Goal: Task Accomplishment & Management: Complete application form

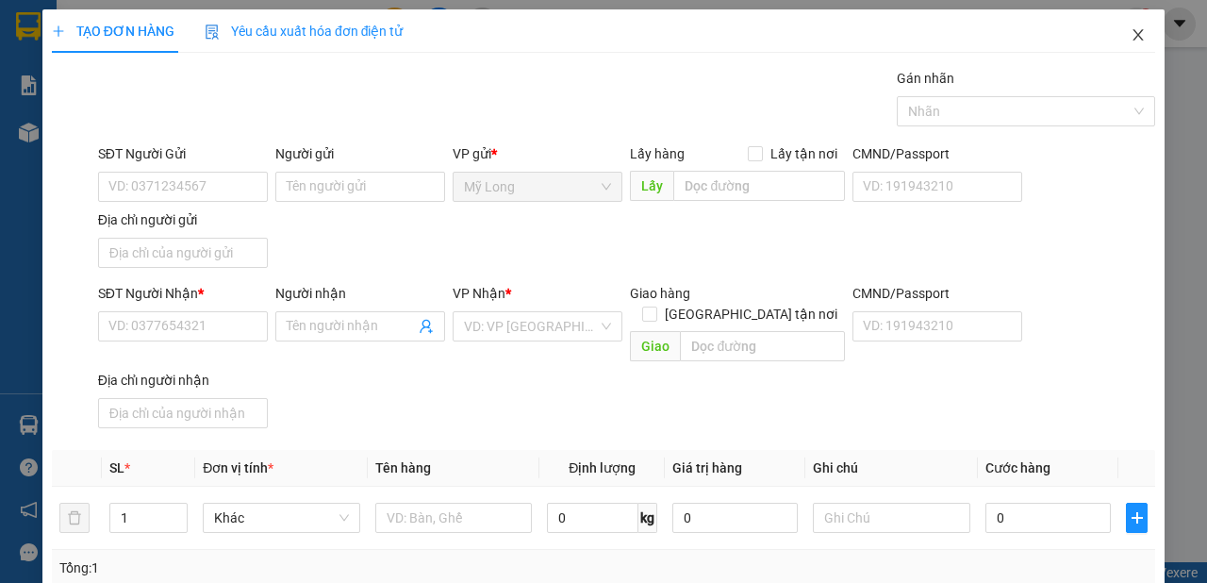
click at [1131, 37] on icon "close" at bounding box center [1138, 34] width 15 height 15
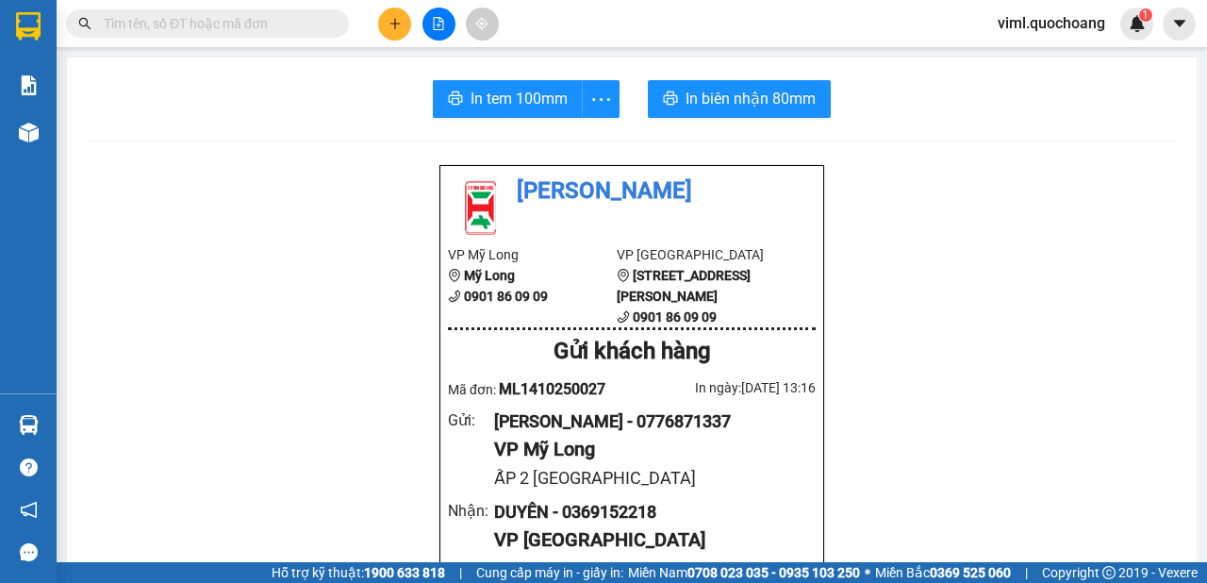
click at [407, 27] on button at bounding box center [394, 24] width 33 height 33
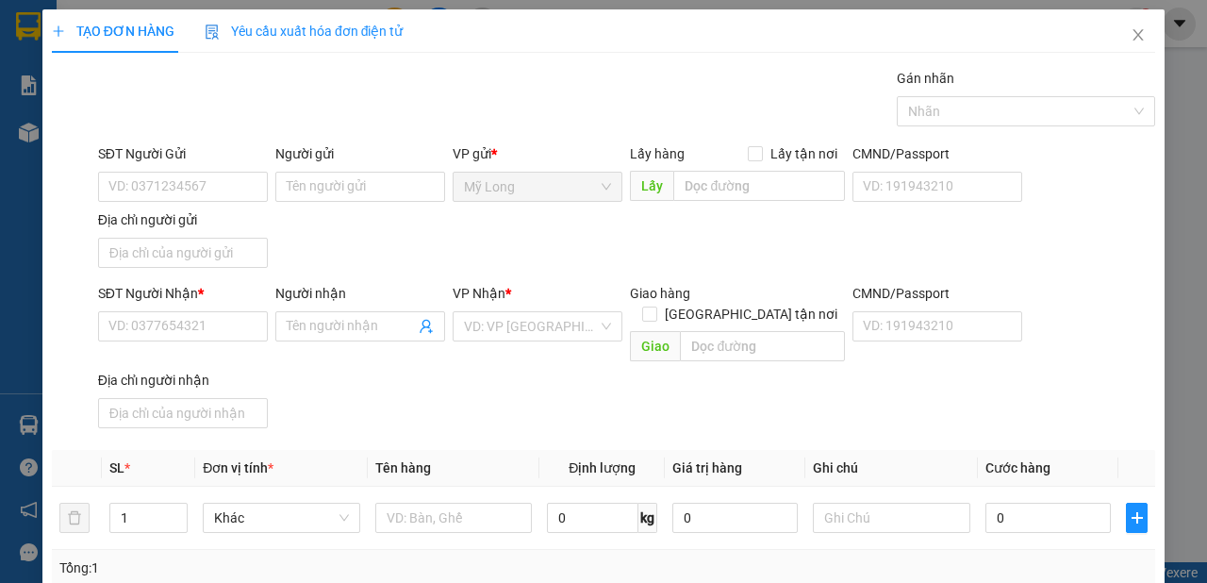
click at [229, 171] on div "SĐT Người Gửi" at bounding box center [183, 157] width 170 height 28
click at [214, 179] on input "SĐT Người Gửi" at bounding box center [183, 187] width 170 height 30
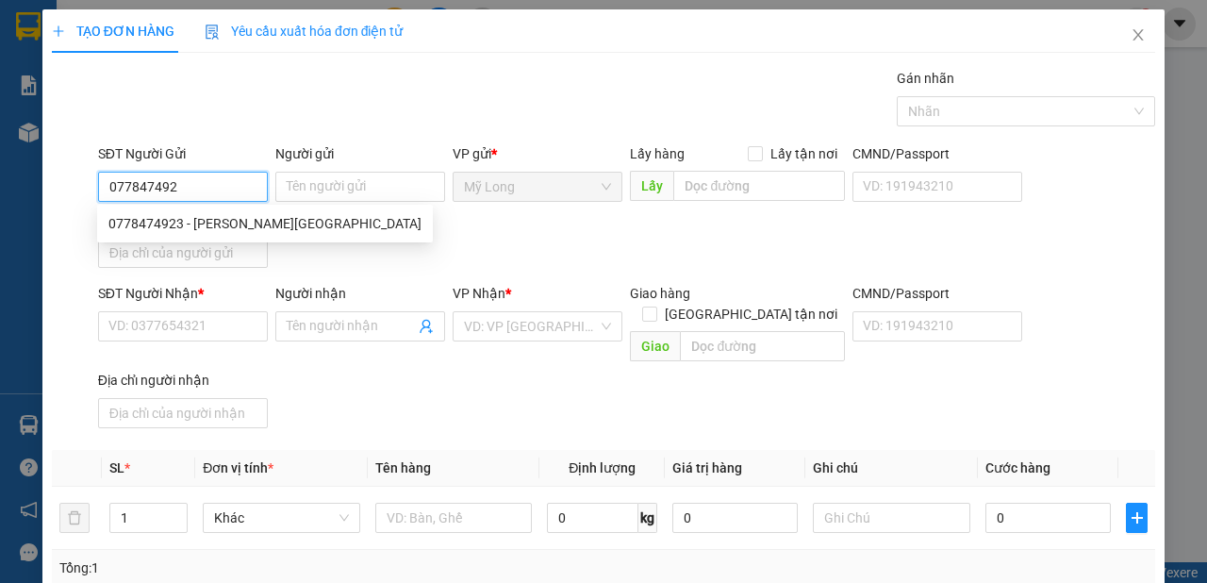
type input "0778474923"
click at [211, 221] on div "0778474923 - [PERSON_NAME][GEOGRAPHIC_DATA]" at bounding box center [264, 223] width 313 height 21
type input "[PERSON_NAME]"
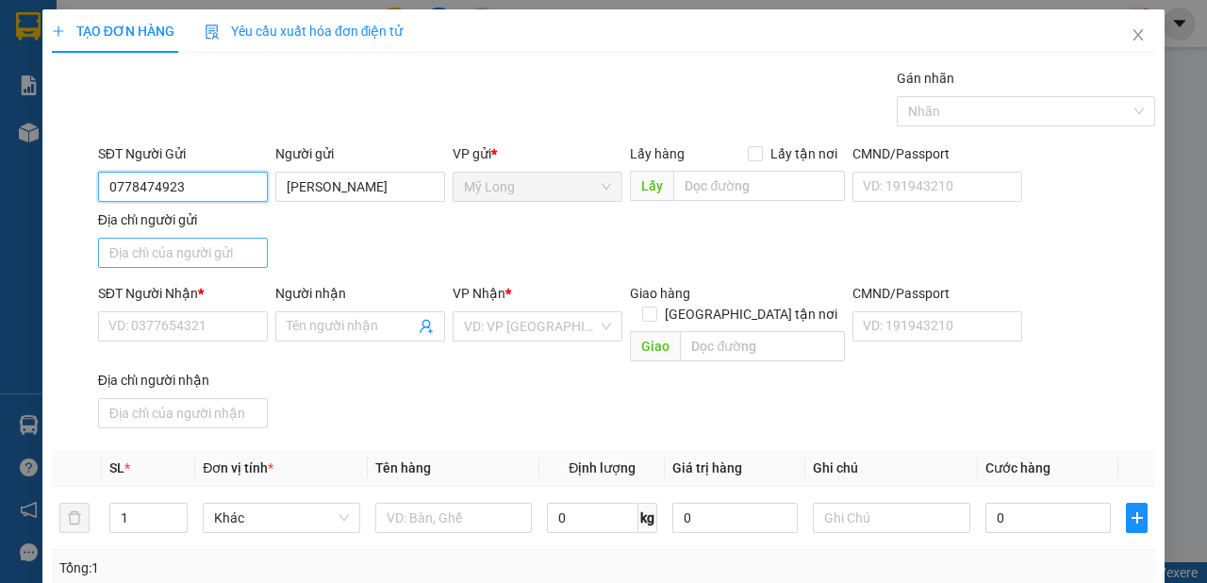
type input "0778474923"
click at [200, 243] on input "Địa chỉ người gửi" at bounding box center [183, 253] width 170 height 30
type input "a"
type input "â"
type input "ấ"
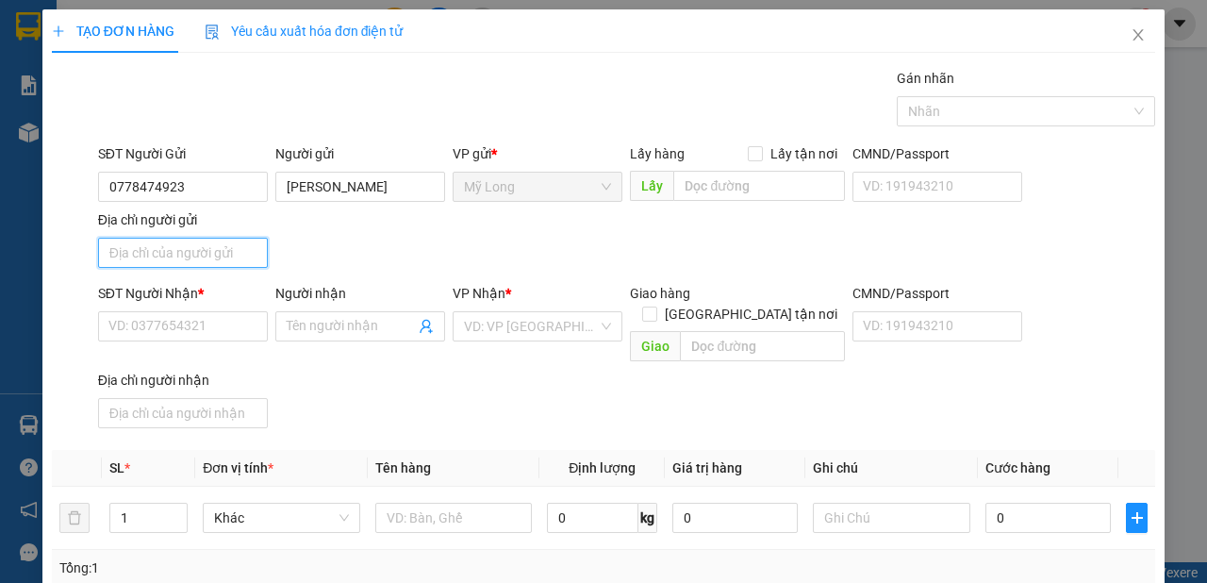
type input "A"
type input "Â"
type input "ẤP 2 [GEOGRAPHIC_DATA]"
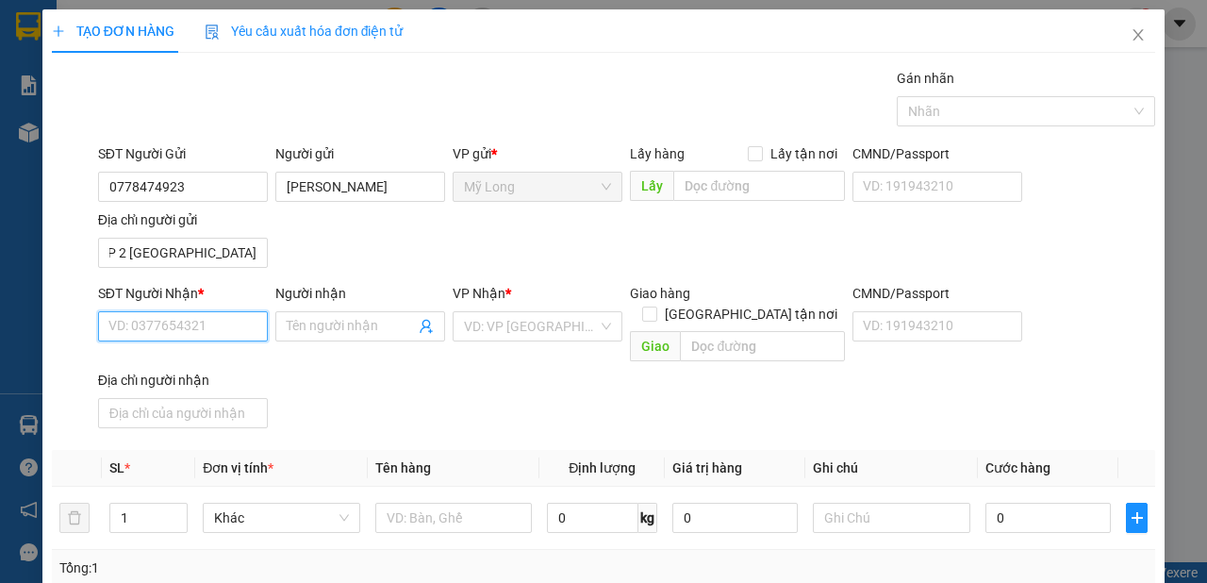
click at [206, 331] on input "SĐT Người Nhận *" at bounding box center [183, 326] width 170 height 30
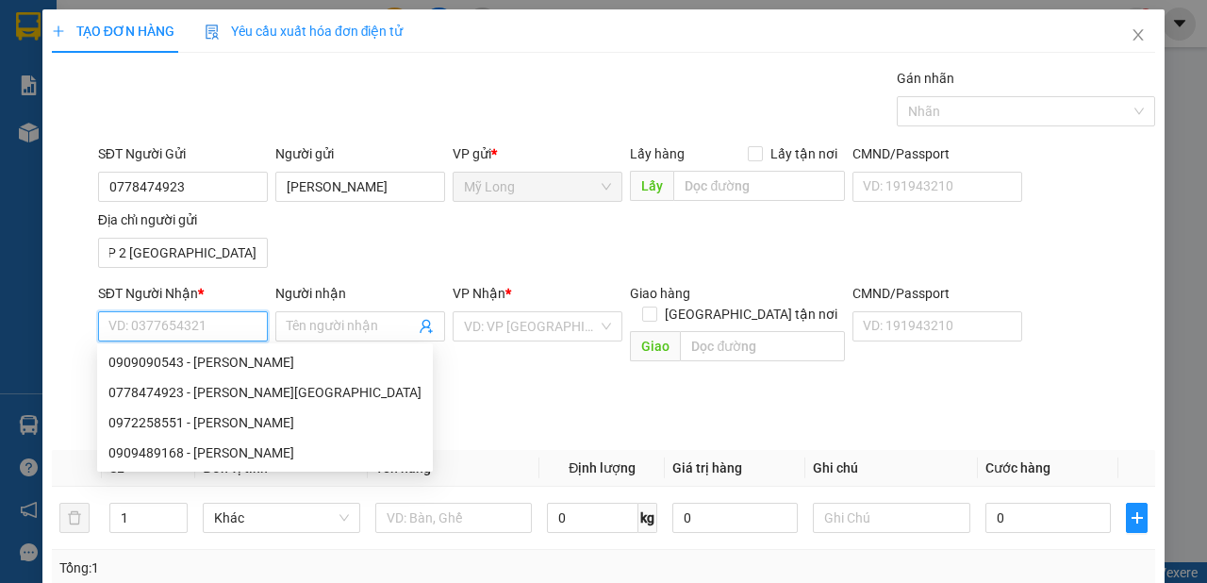
click at [219, 322] on input "SĐT Người Nhận *" at bounding box center [183, 326] width 170 height 30
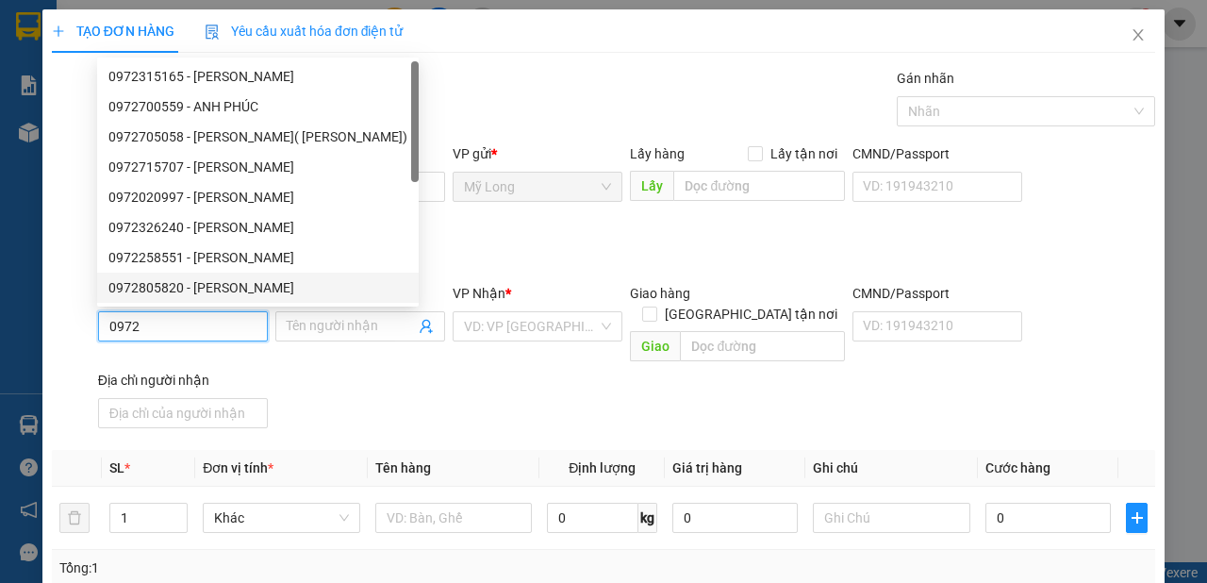
click at [174, 327] on input "0972" at bounding box center [183, 326] width 170 height 30
drag, startPoint x: 291, startPoint y: 86, endPoint x: 307, endPoint y: 262, distance: 177.0
click at [307, 262] on div "0972315165 - [PERSON_NAME] 0972700559 - [PERSON_NAME] 0972705058 - [GEOGRAPHIC_…" at bounding box center [258, 197] width 322 height 272
click at [307, 262] on div "0972258551 - [PERSON_NAME]" at bounding box center [257, 257] width 299 height 21
type input "0972258551"
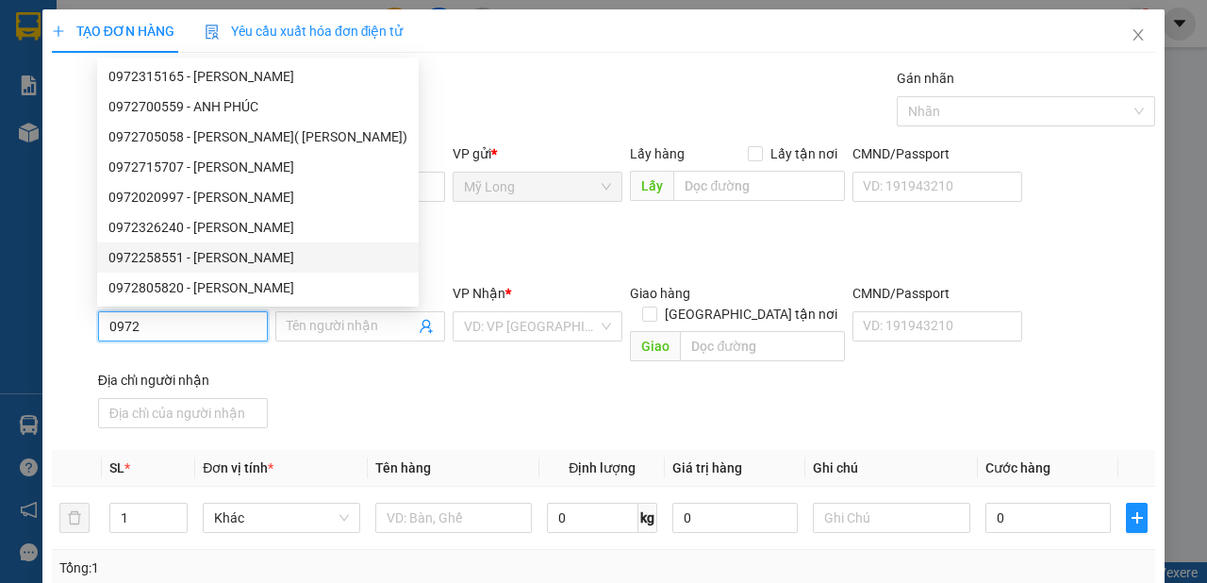
type input "[PERSON_NAME]"
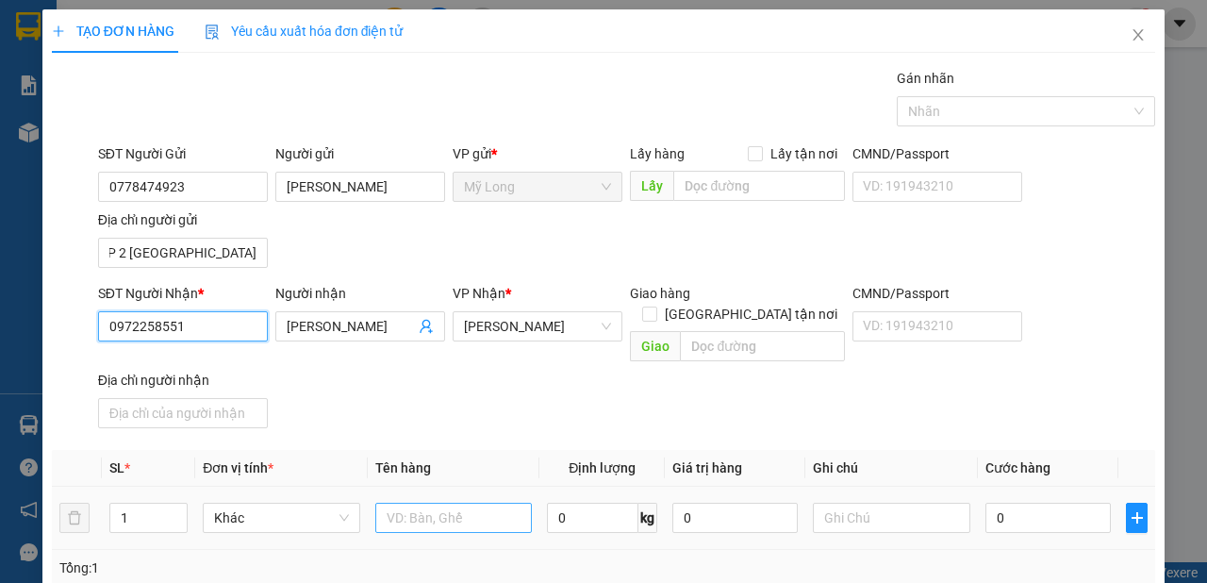
type input "0972258551"
click at [481, 503] on input "text" at bounding box center [454, 518] width 158 height 30
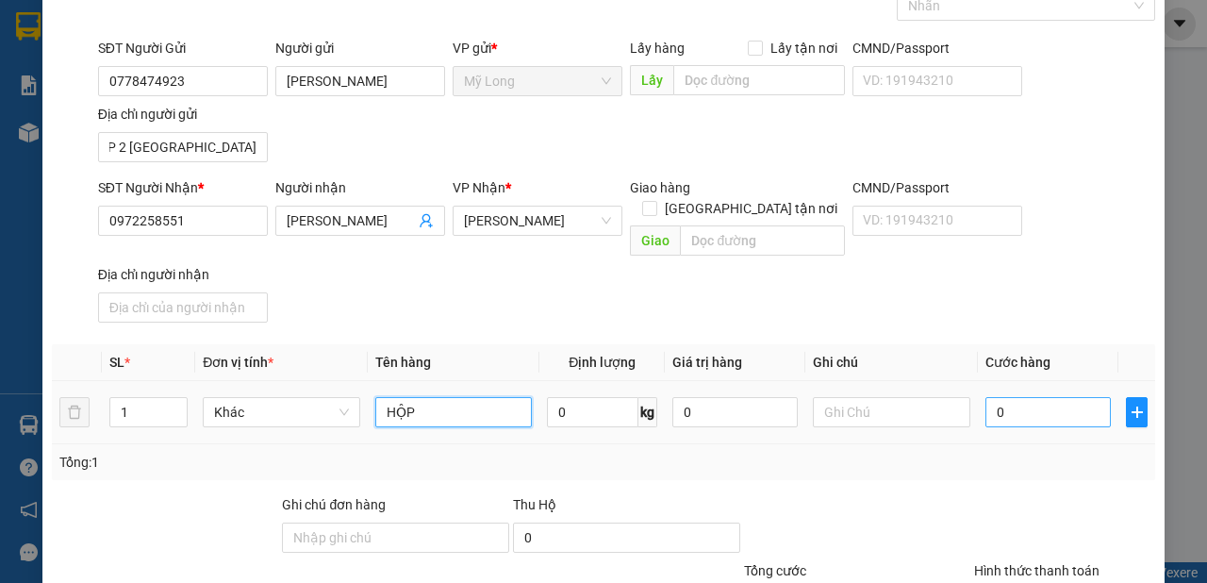
type input "HỘP"
click at [1042, 397] on input "0" at bounding box center [1048, 412] width 125 height 30
type input "2"
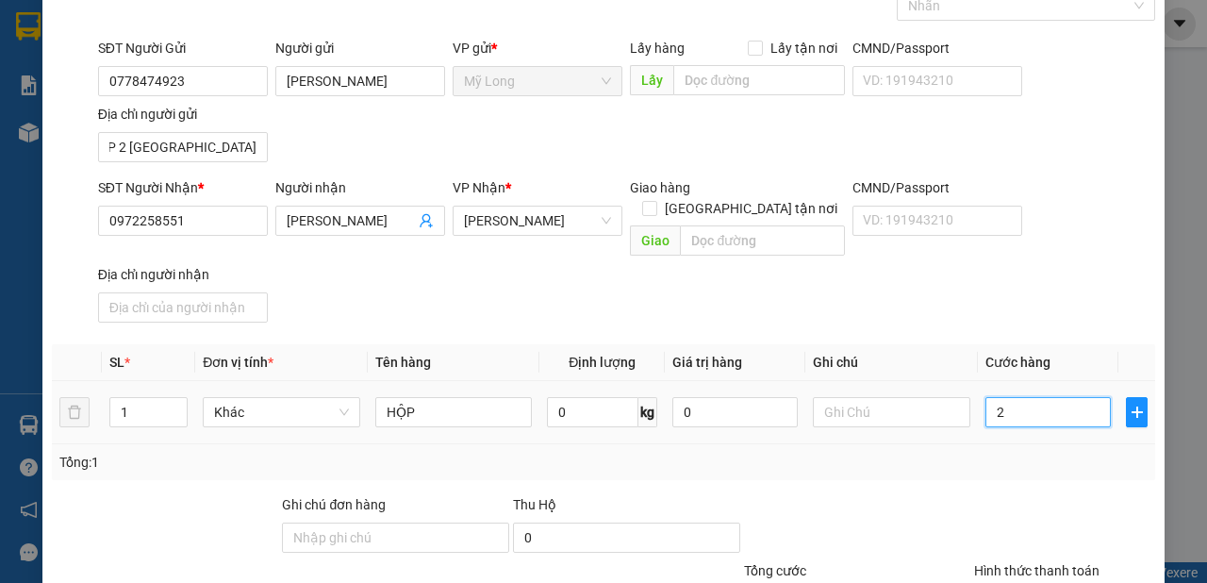
type input "20"
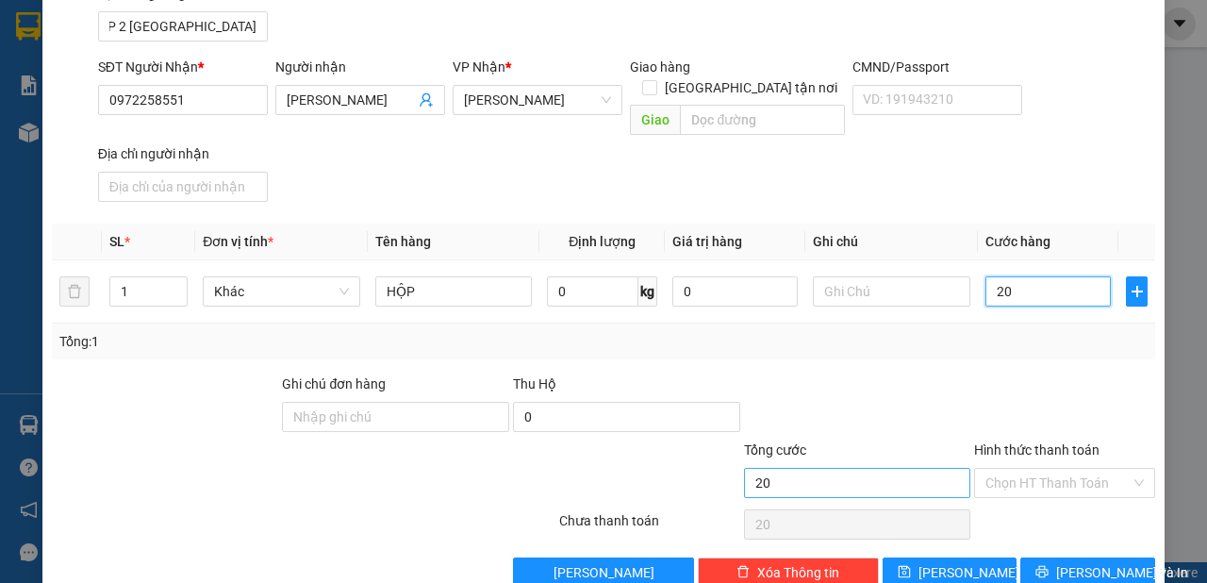
scroll to position [243, 0]
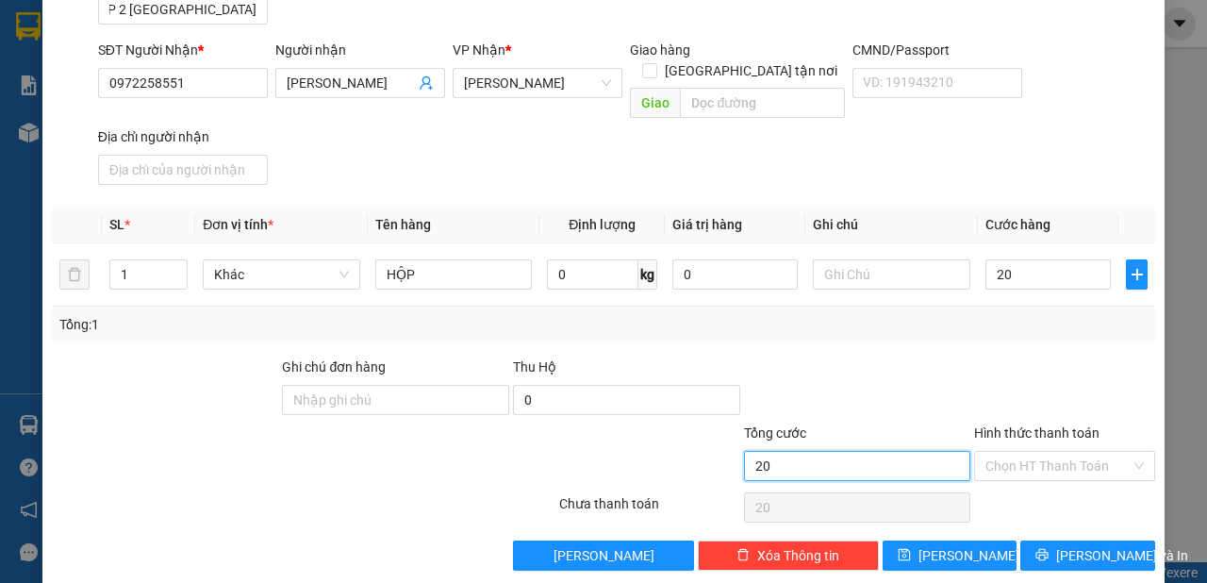
type input "20.000"
drag, startPoint x: 908, startPoint y: 442, endPoint x: 984, endPoint y: 437, distance: 75.7
click at [908, 451] on input "20.000" at bounding box center [857, 466] width 227 height 30
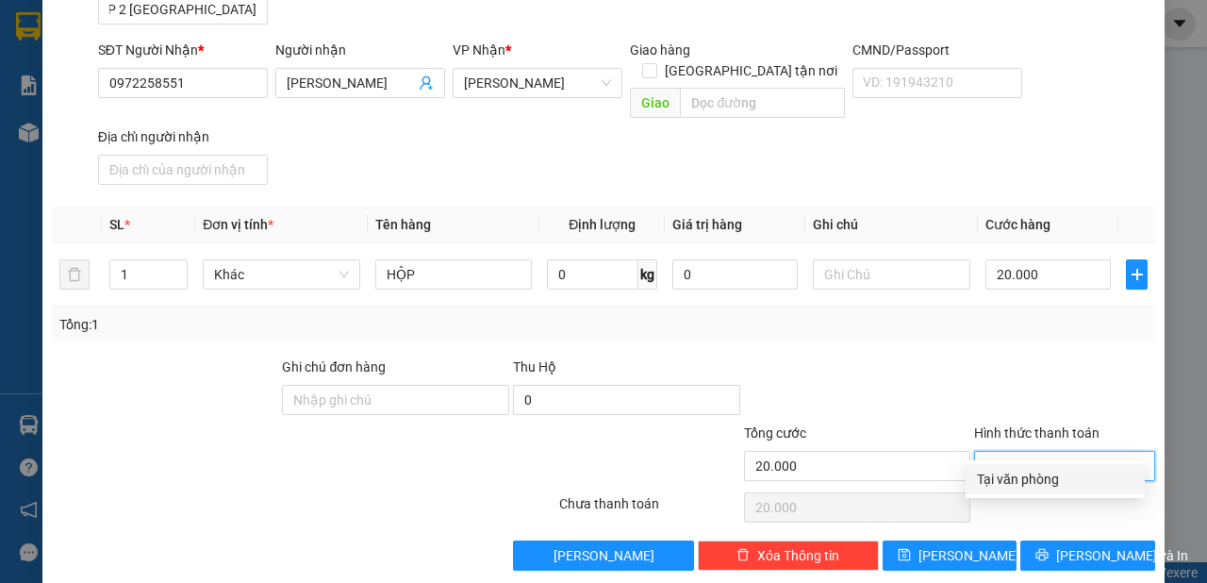
drag, startPoint x: 988, startPoint y: 438, endPoint x: 989, endPoint y: 457, distance: 19.9
click at [988, 452] on input "Hình thức thanh toán" at bounding box center [1058, 466] width 145 height 28
click at [989, 467] on div "Tại văn phòng" at bounding box center [1055, 479] width 179 height 30
type input "0"
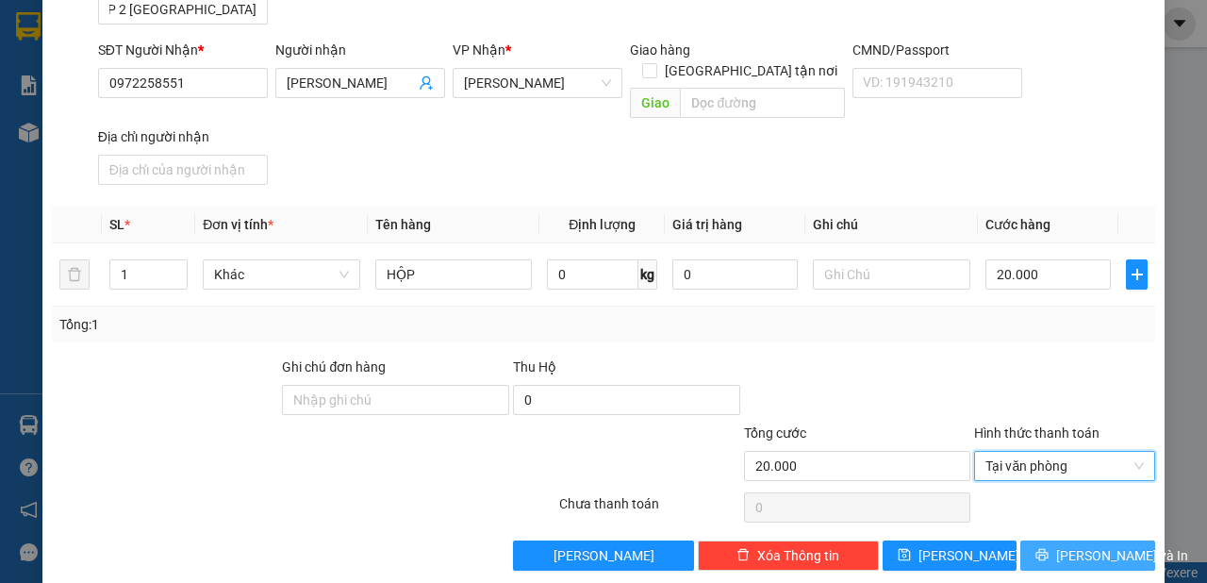
click at [1063, 545] on span "[PERSON_NAME] và In" at bounding box center [1122, 555] width 132 height 21
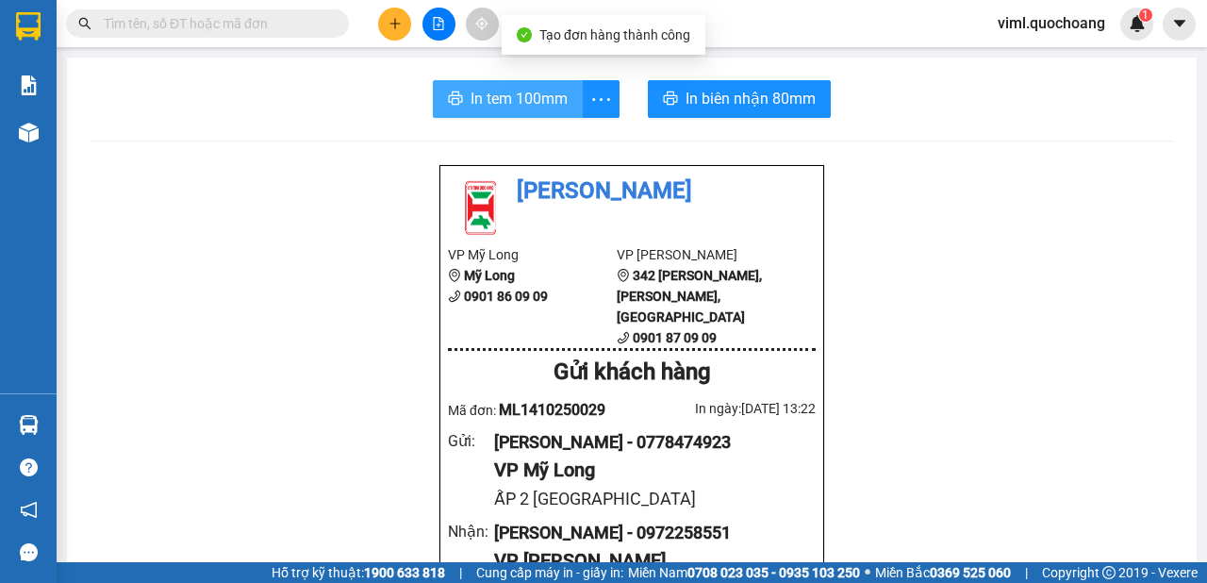
click at [546, 108] on span "In tem 100mm" at bounding box center [519, 99] width 97 height 24
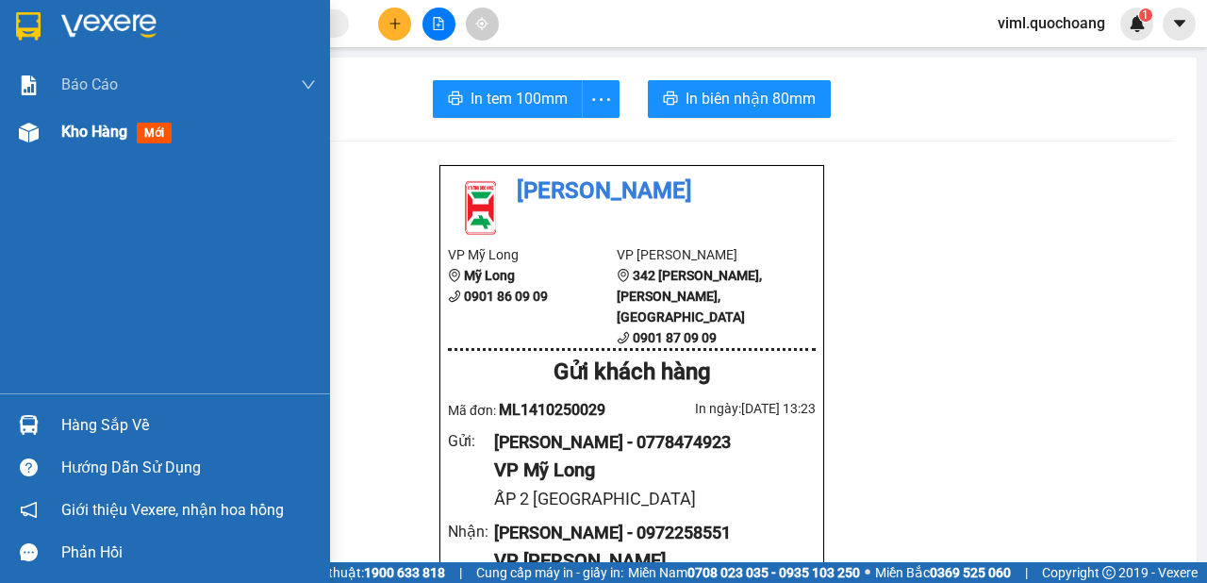
click at [27, 133] on img at bounding box center [29, 133] width 20 height 20
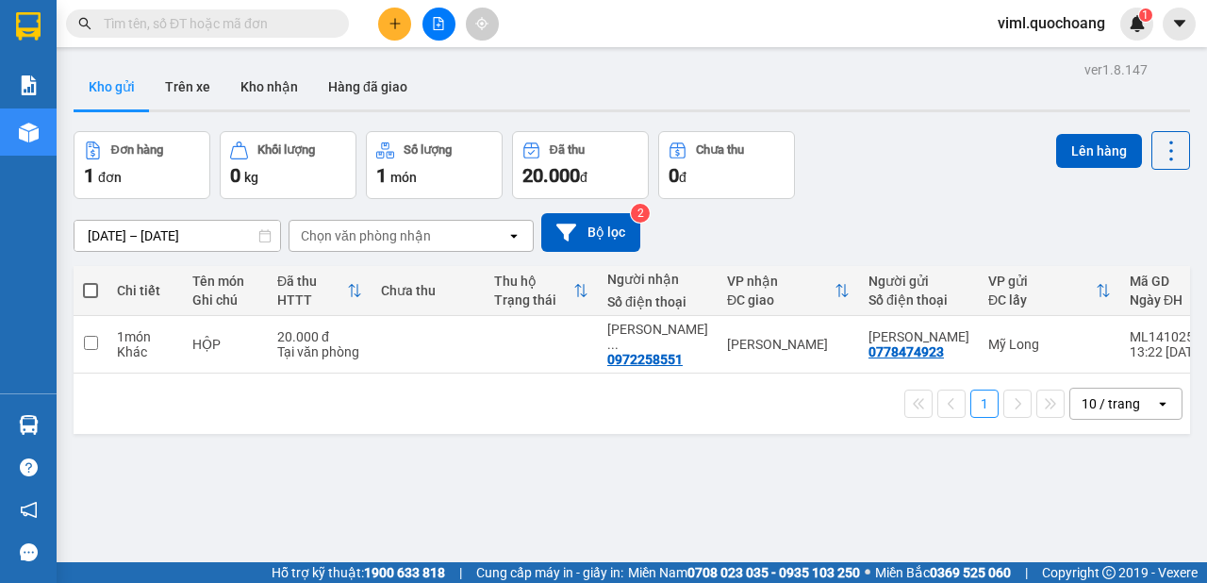
click at [131, 90] on button "Kho gửi" at bounding box center [112, 86] width 76 height 45
click at [274, 82] on button "Kho nhận" at bounding box center [269, 86] width 88 height 45
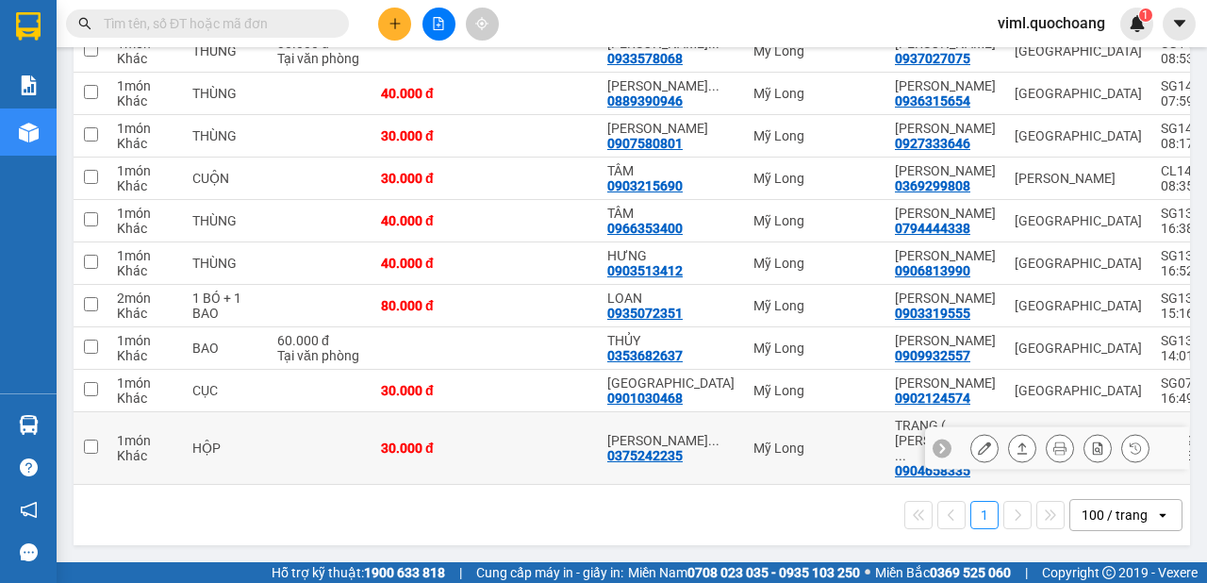
scroll to position [260, 0]
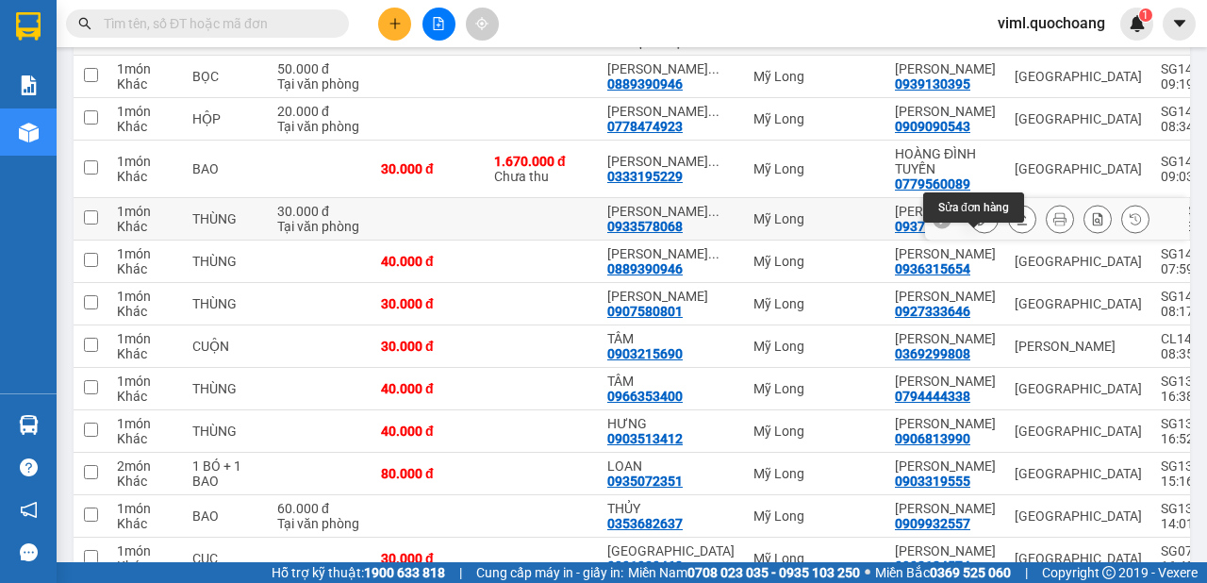
click at [982, 236] on button at bounding box center [985, 219] width 26 height 33
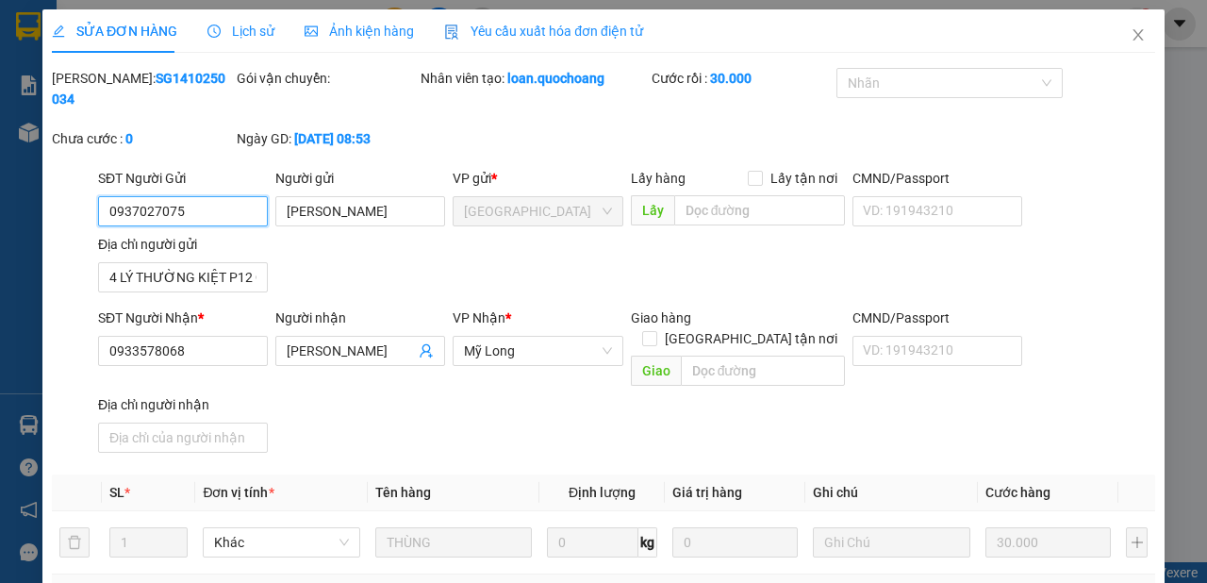
type input "0937027075"
type input "[PERSON_NAME]"
type input "4 LÝ THƯỜNG KIỆT P12 Q5"
type input "0933578068"
type input "[PERSON_NAME]"
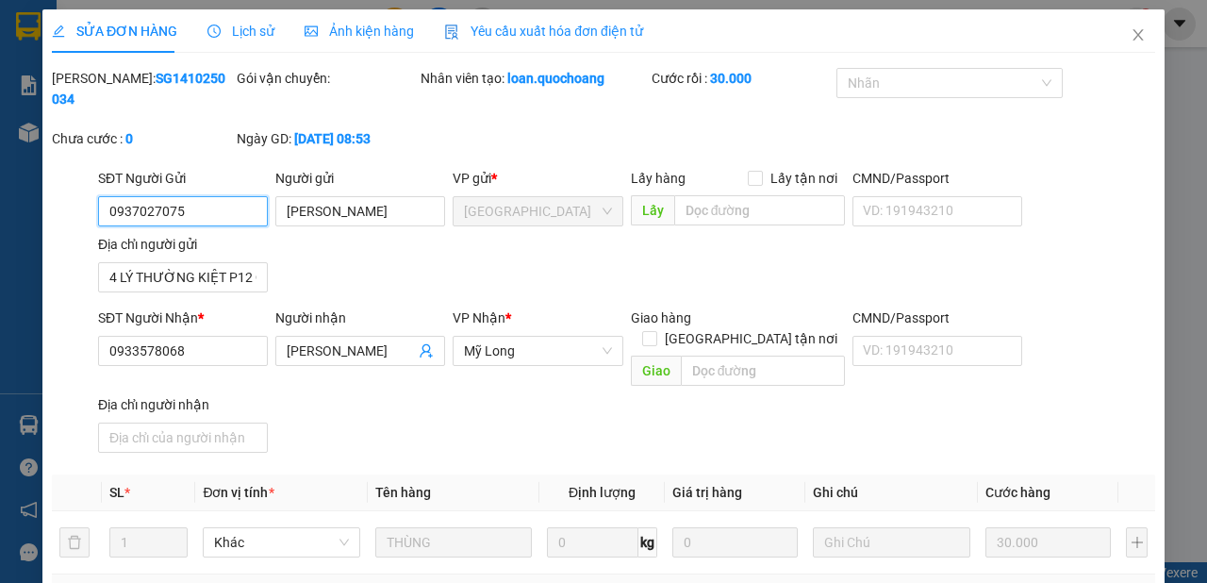
type input "30.000"
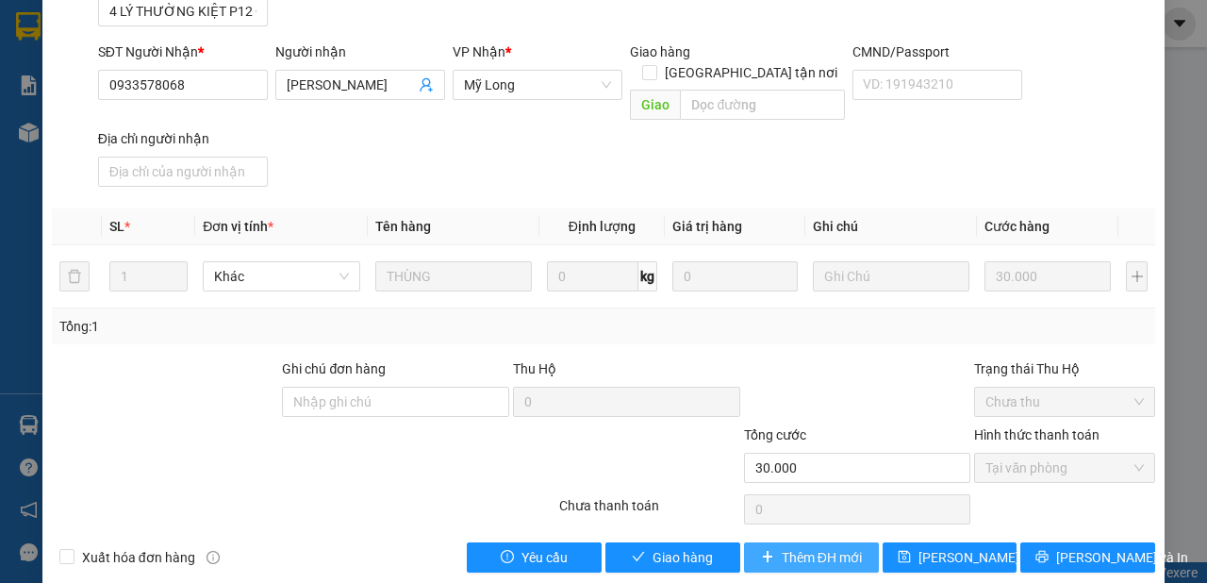
click at [725, 552] on div "SỬA ĐƠN HÀNG Lịch sử Ảnh kiện hàng Yêu cầu xuất hóa đơn điện tử Total Paid Fee …" at bounding box center [603, 164] width 1122 height 843
click at [713, 542] on button "Giao hàng" at bounding box center [673, 557] width 135 height 30
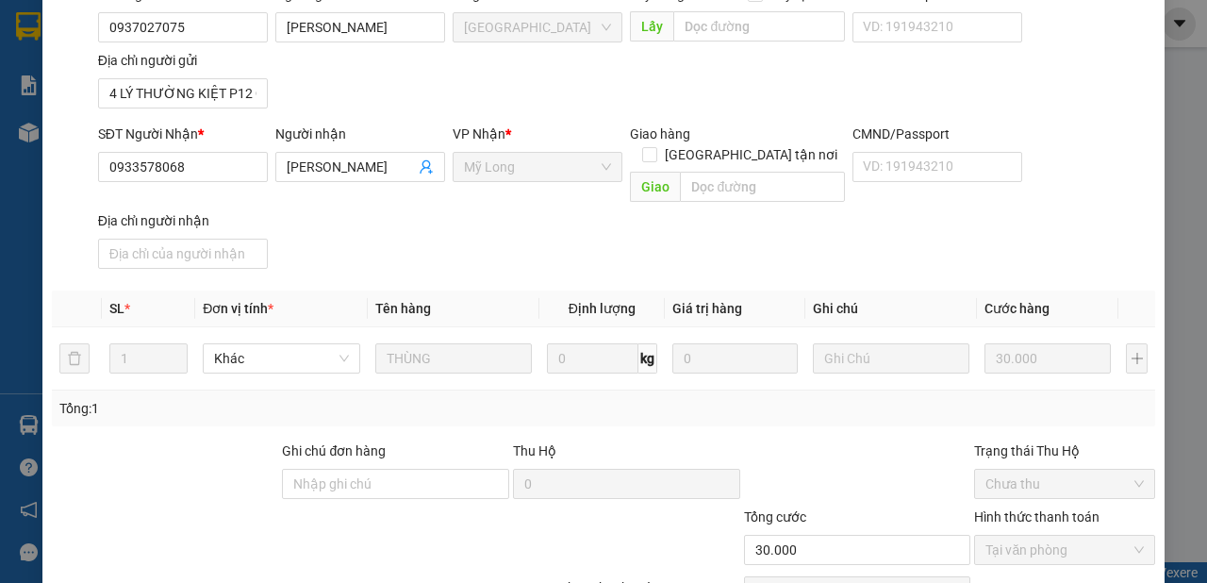
scroll to position [0, 0]
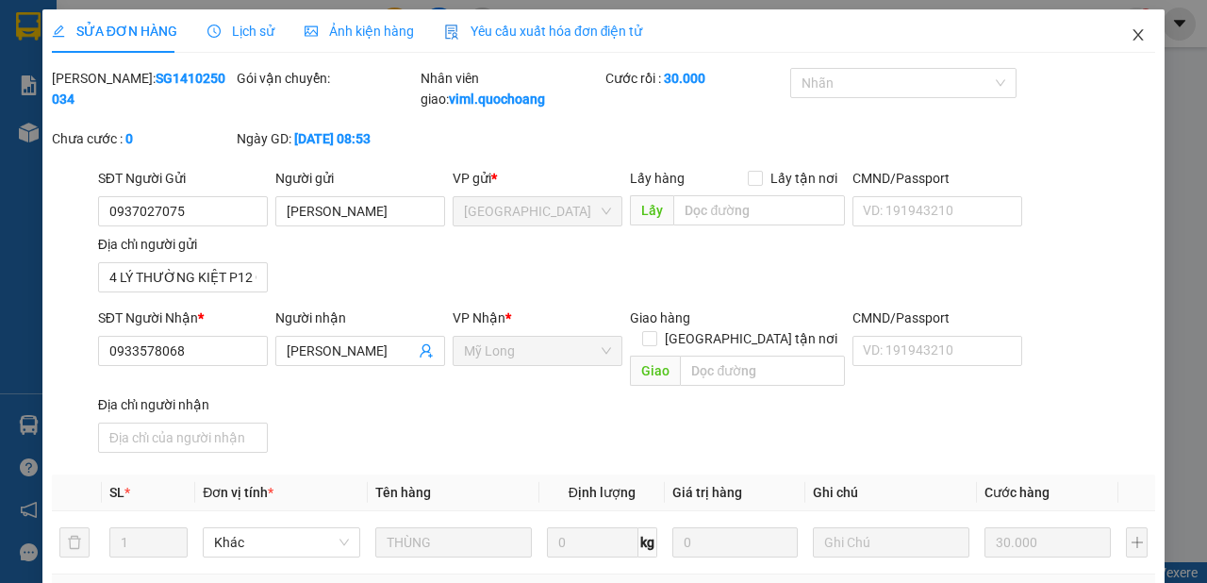
click at [1134, 33] on icon "close" at bounding box center [1139, 34] width 10 height 11
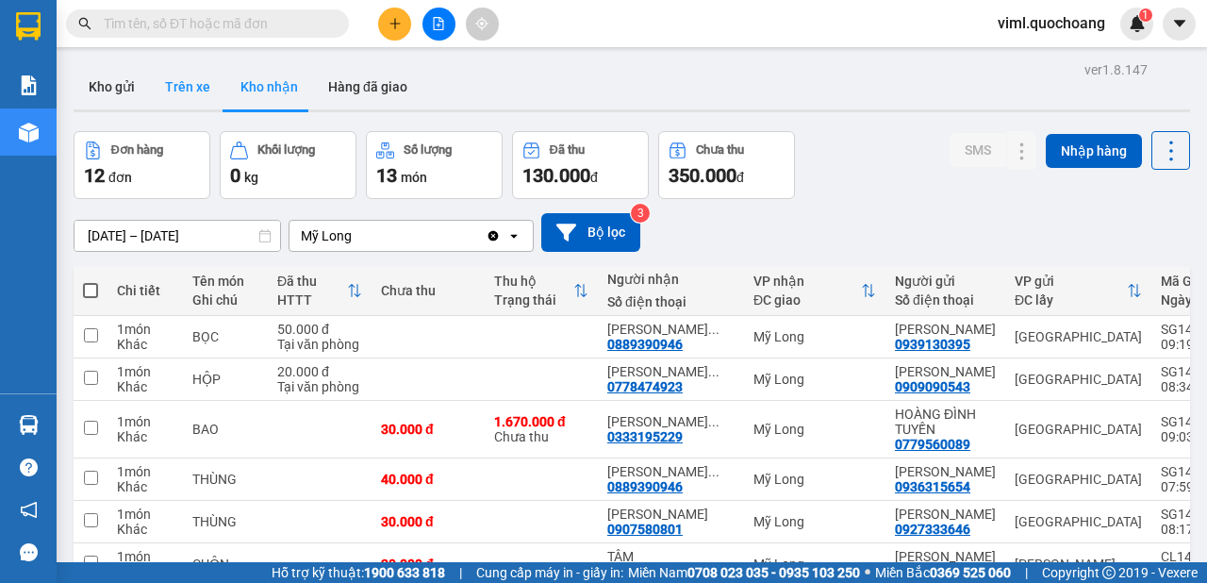
click at [194, 82] on button "Trên xe" at bounding box center [187, 86] width 75 height 45
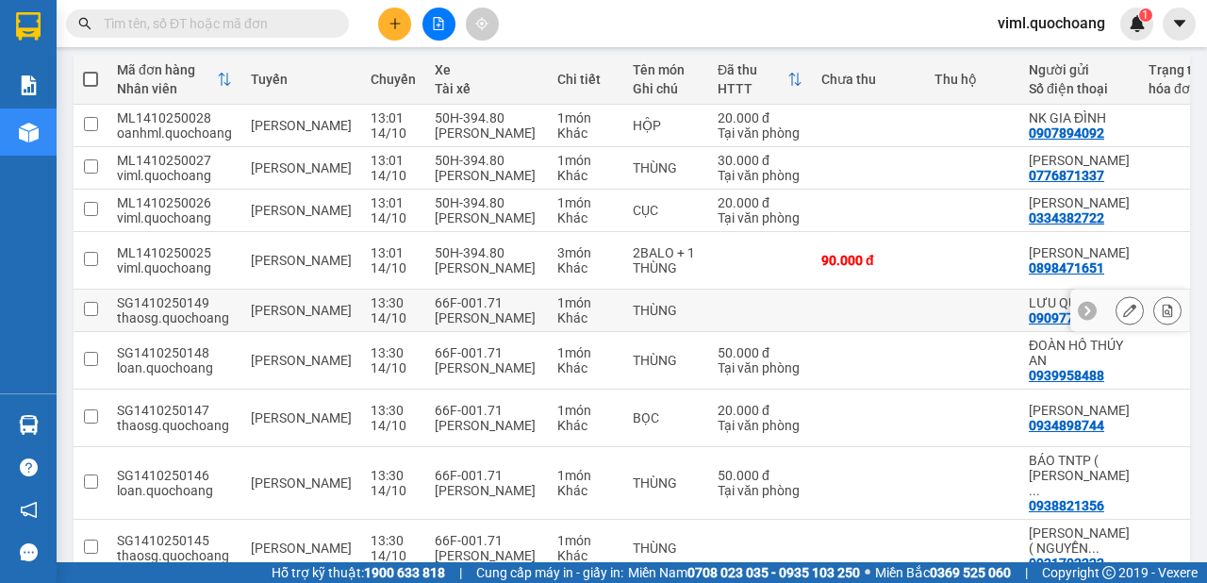
scroll to position [404, 0]
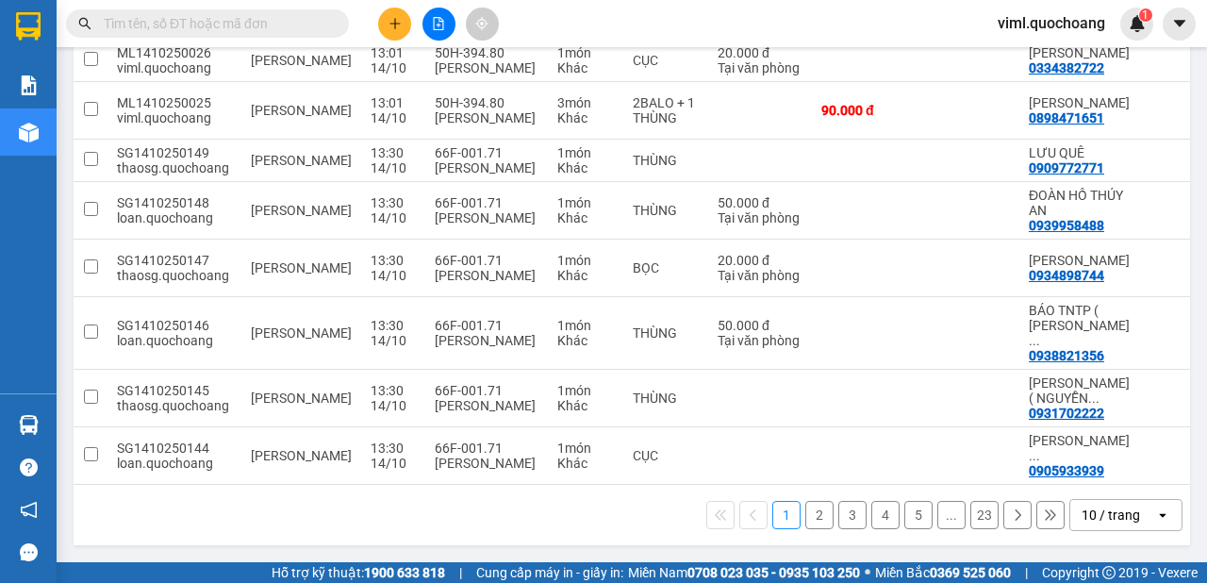
click at [1155, 516] on icon "open" at bounding box center [1162, 514] width 15 height 15
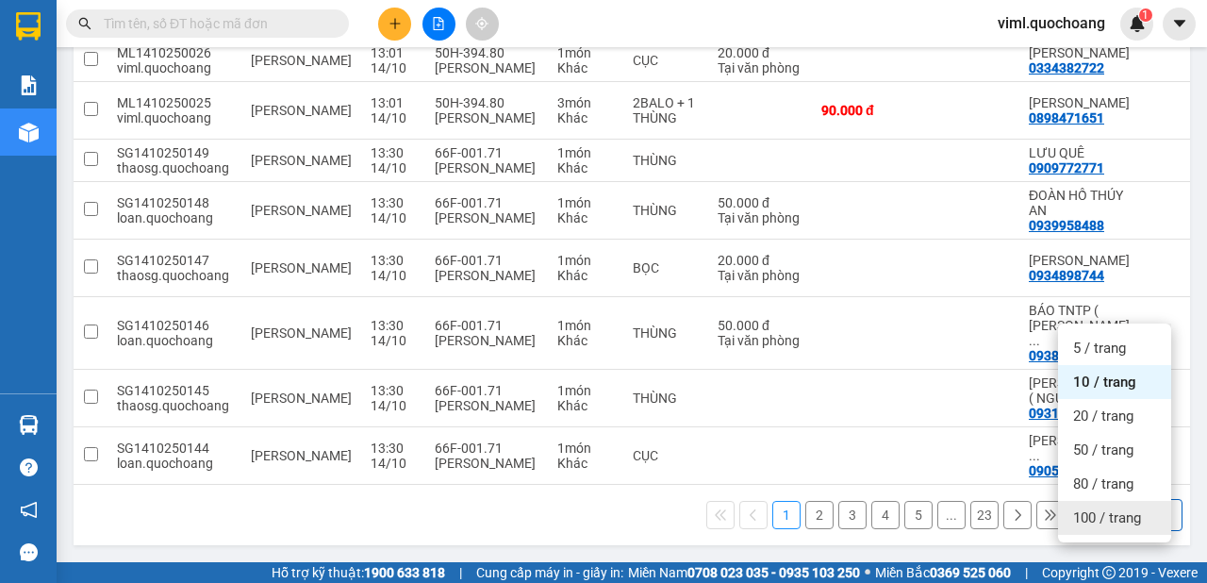
click at [1121, 508] on span "100 / trang" at bounding box center [1107, 517] width 68 height 19
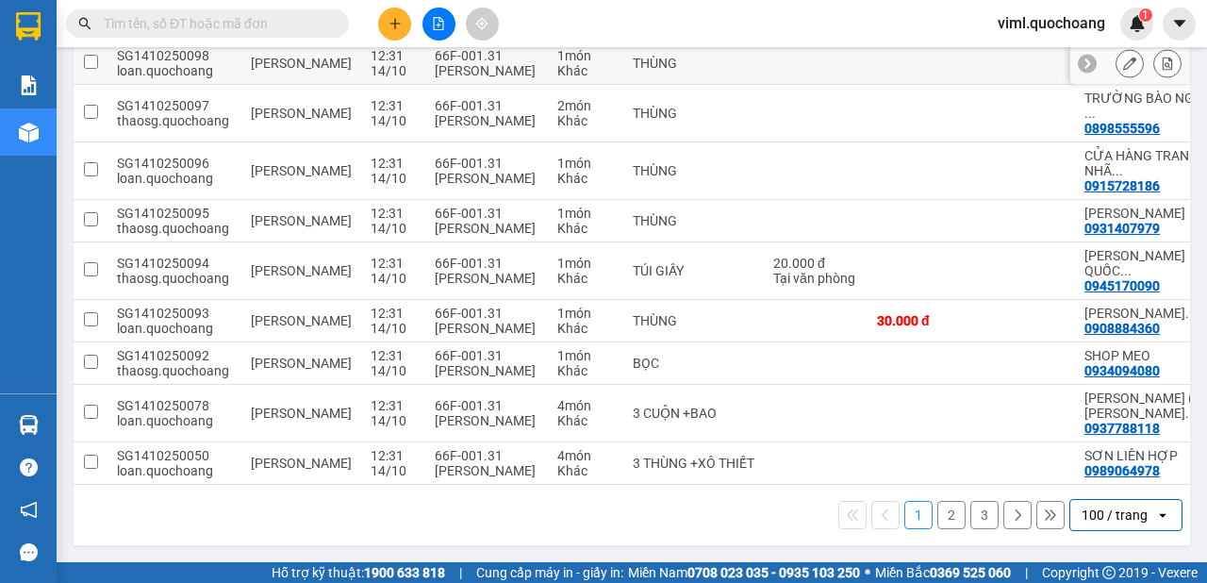
scroll to position [5550, 0]
click at [940, 516] on button "2" at bounding box center [952, 515] width 28 height 28
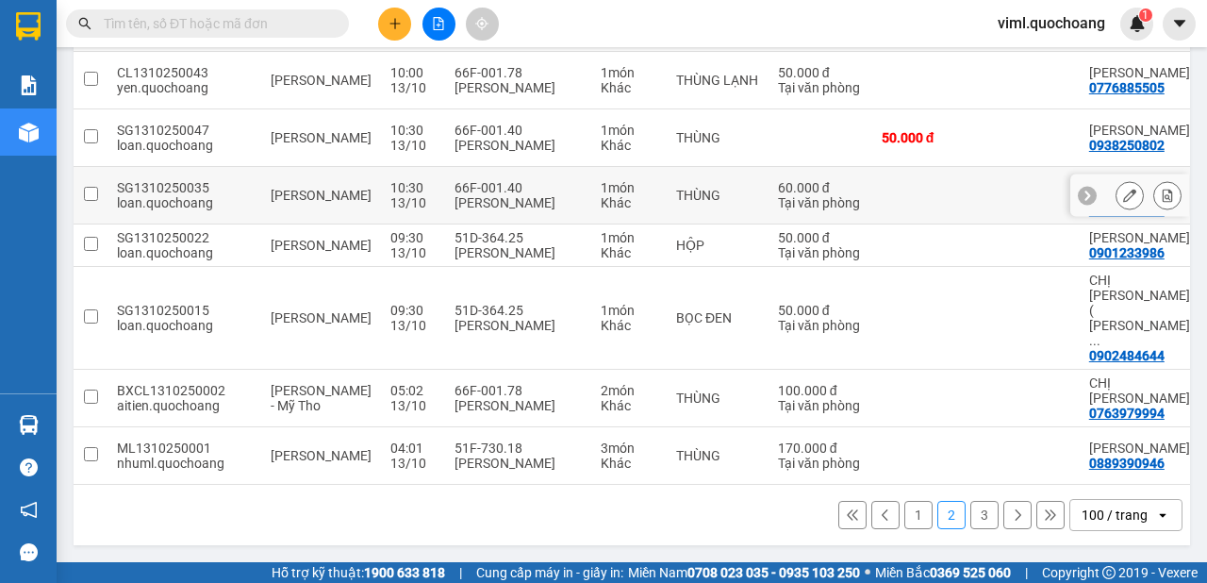
scroll to position [5565, 0]
click at [1106, 512] on div "100 / trang" at bounding box center [1115, 515] width 66 height 19
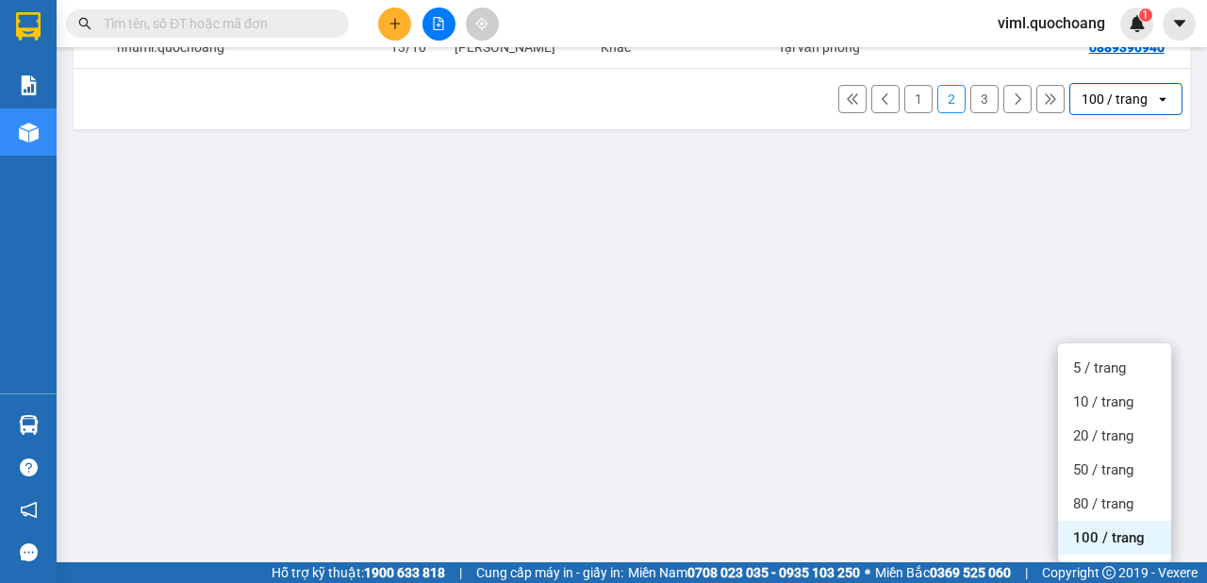
click at [1115, 528] on span "100 / trang" at bounding box center [1109, 537] width 72 height 19
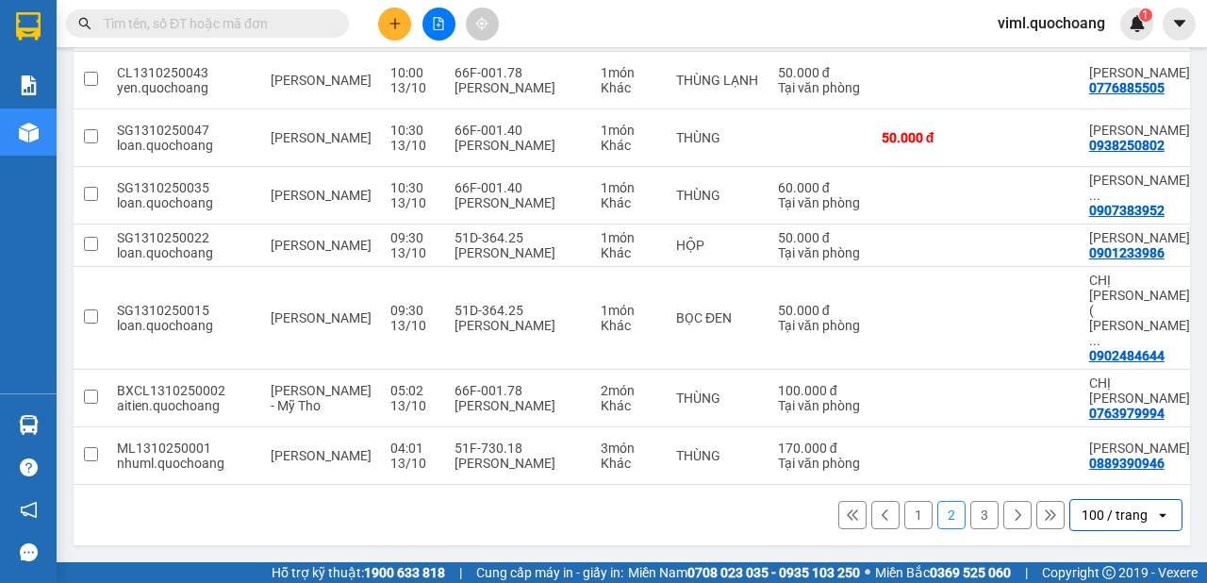
click at [980, 522] on button "3" at bounding box center [985, 515] width 28 height 28
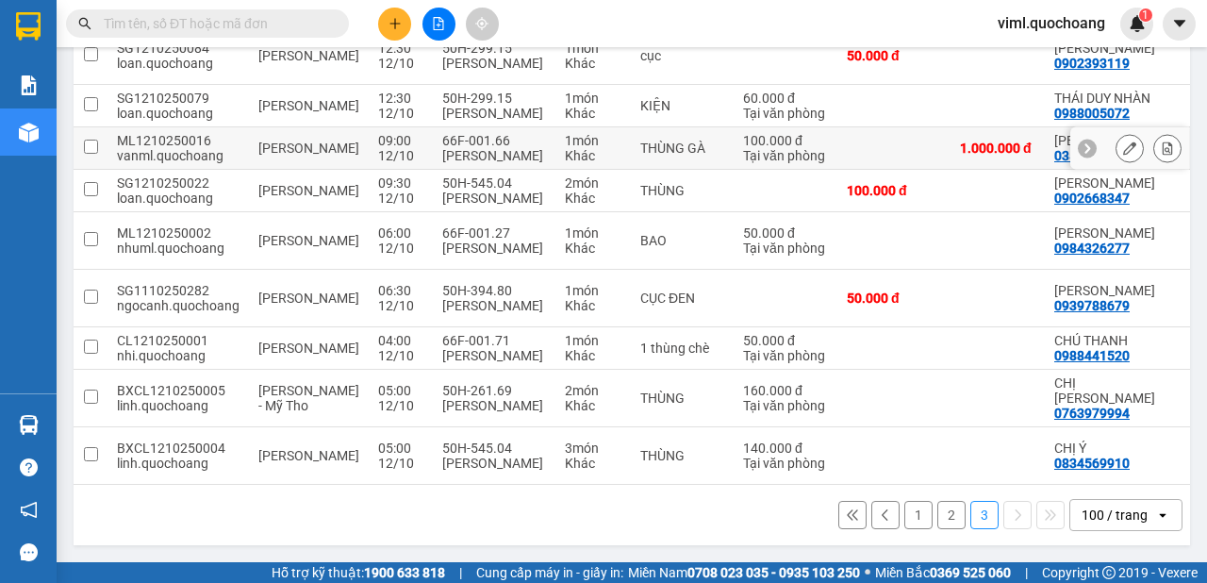
scroll to position [1126, 0]
click at [912, 522] on button "1" at bounding box center [919, 515] width 28 height 28
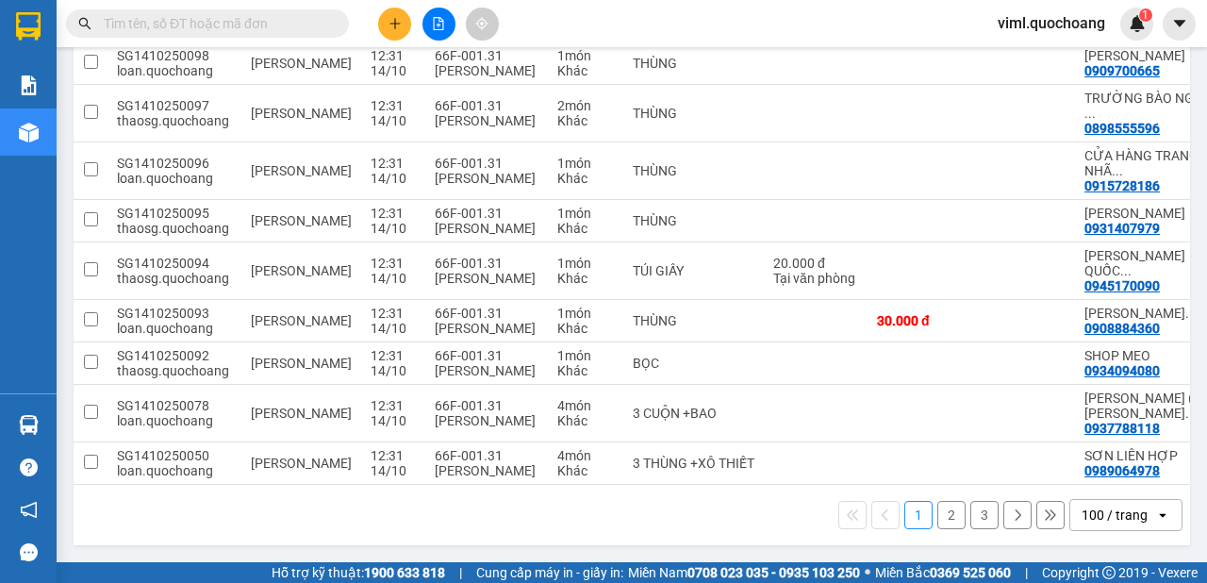
scroll to position [5550, 0]
click at [938, 508] on button "2" at bounding box center [952, 515] width 28 height 28
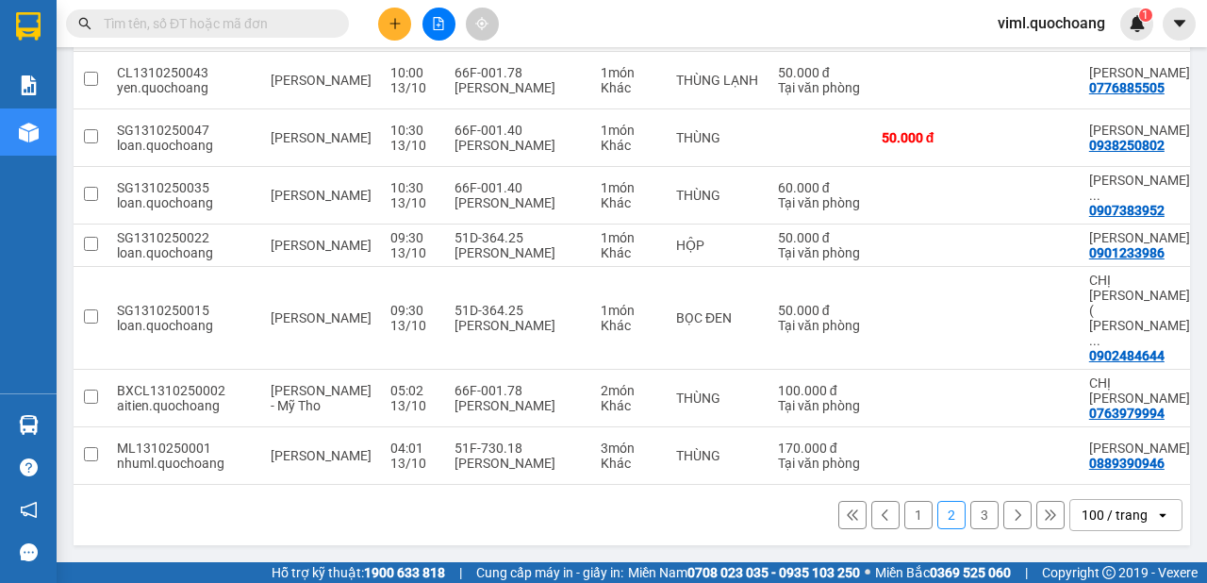
scroll to position [5565, 0]
click at [971, 516] on button "3" at bounding box center [985, 515] width 28 height 28
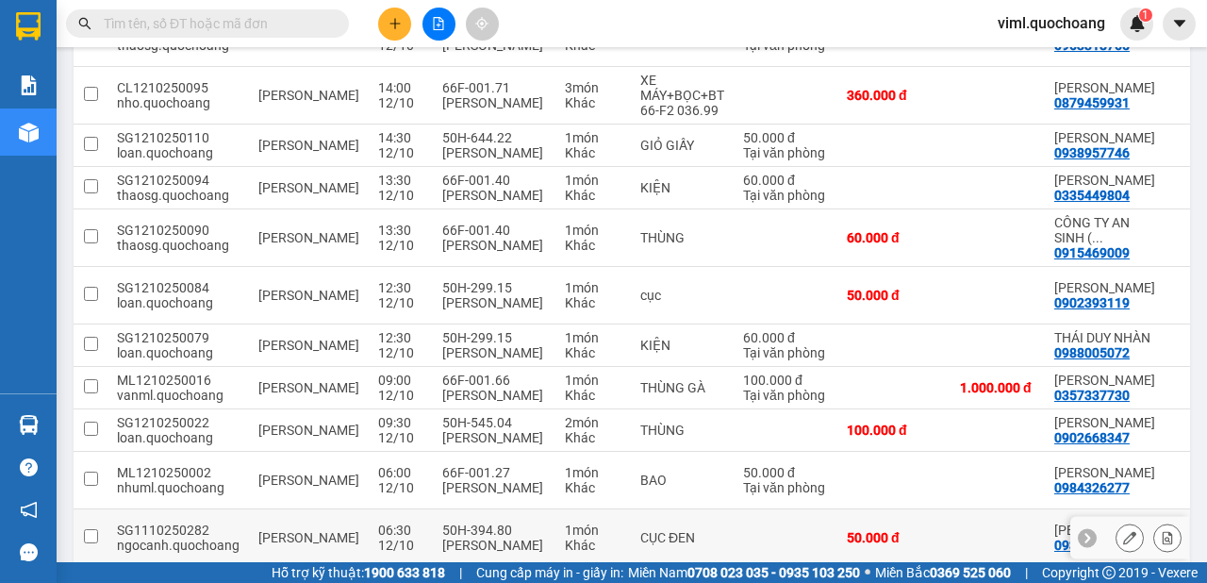
scroll to position [1126, 0]
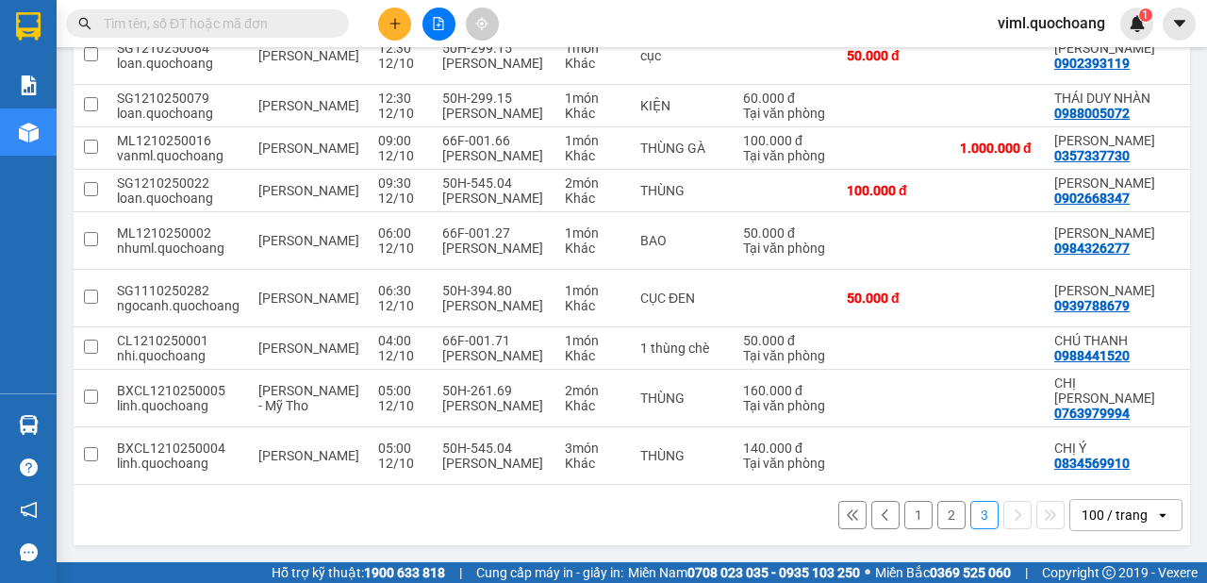
click at [1104, 513] on div "100 / trang" at bounding box center [1115, 515] width 66 height 19
click at [910, 511] on button "1" at bounding box center [919, 515] width 28 height 28
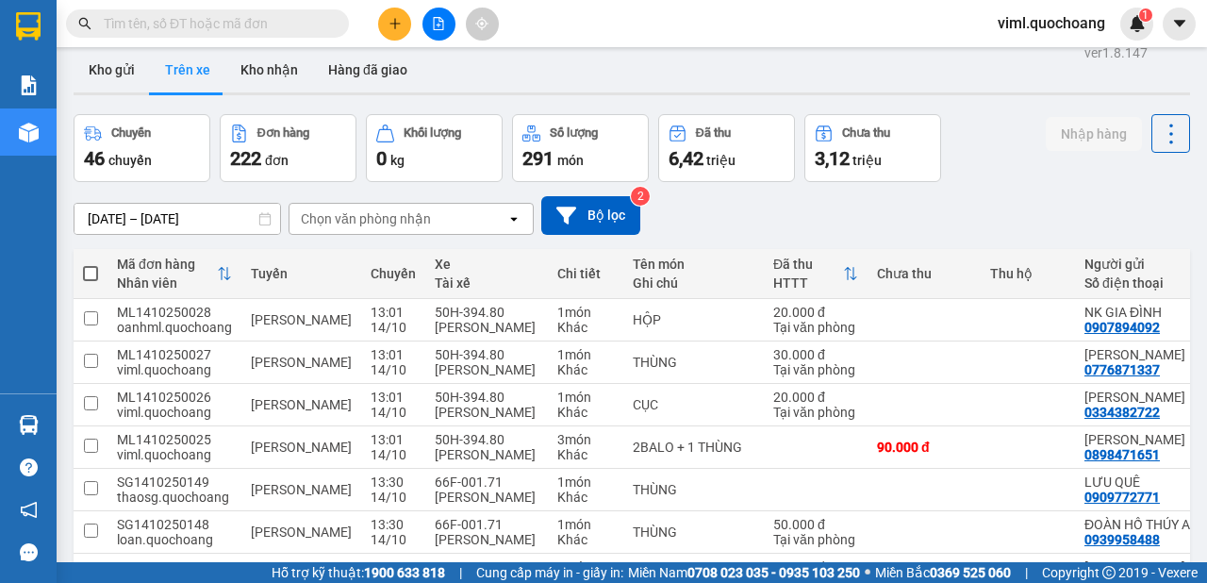
scroll to position [0, 0]
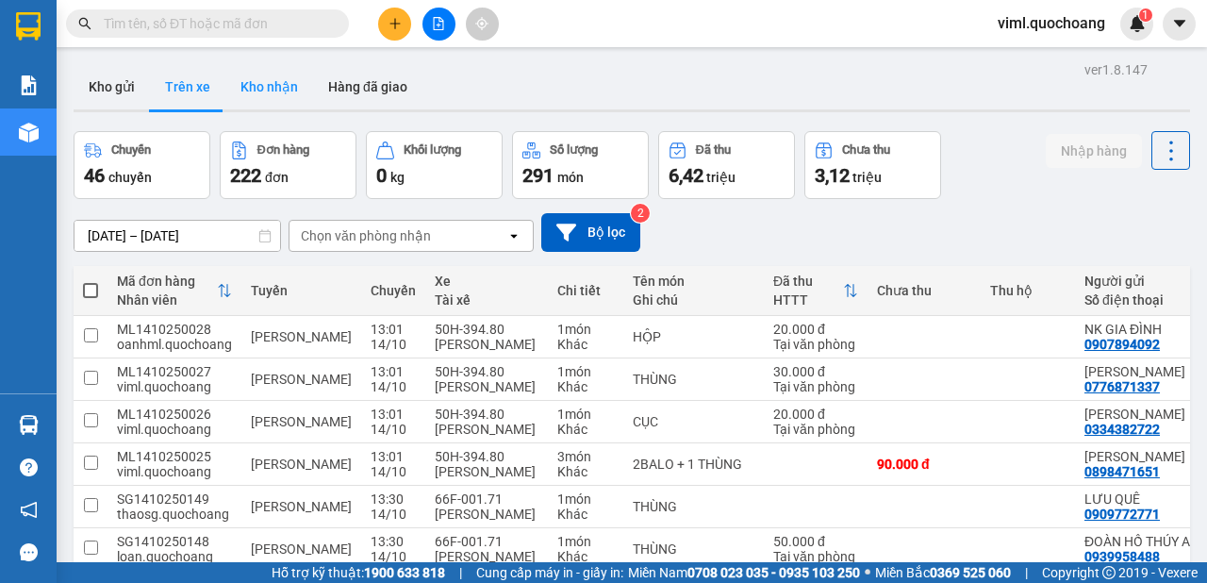
click at [291, 86] on button "Kho nhận" at bounding box center [269, 86] width 88 height 45
type input "[DATE] – [DATE]"
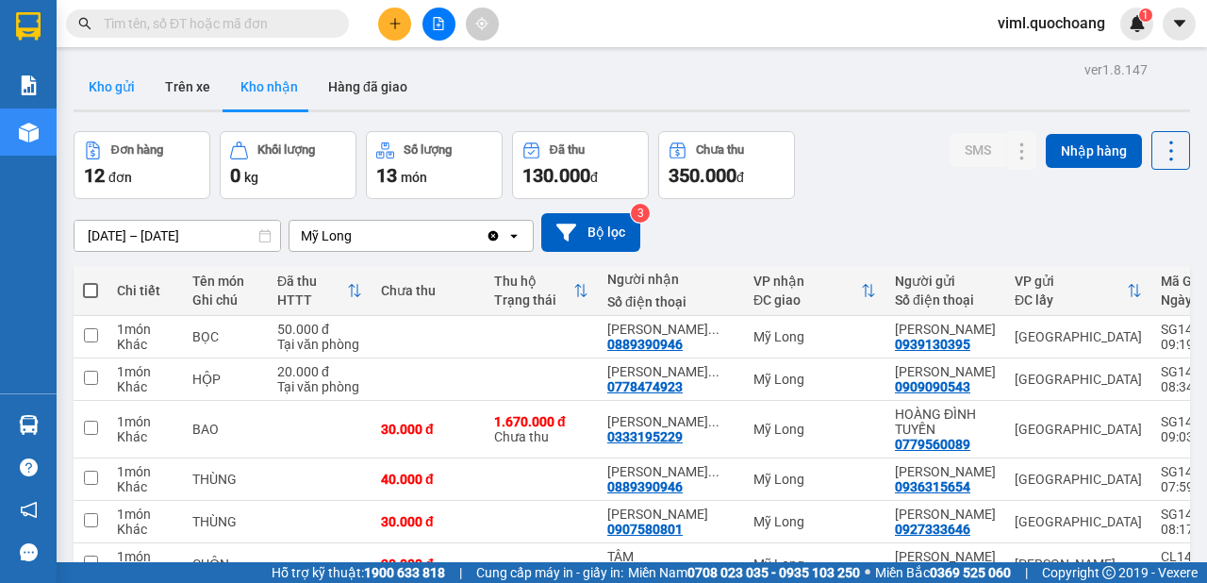
click at [120, 88] on button "Kho gửi" at bounding box center [112, 86] width 76 height 45
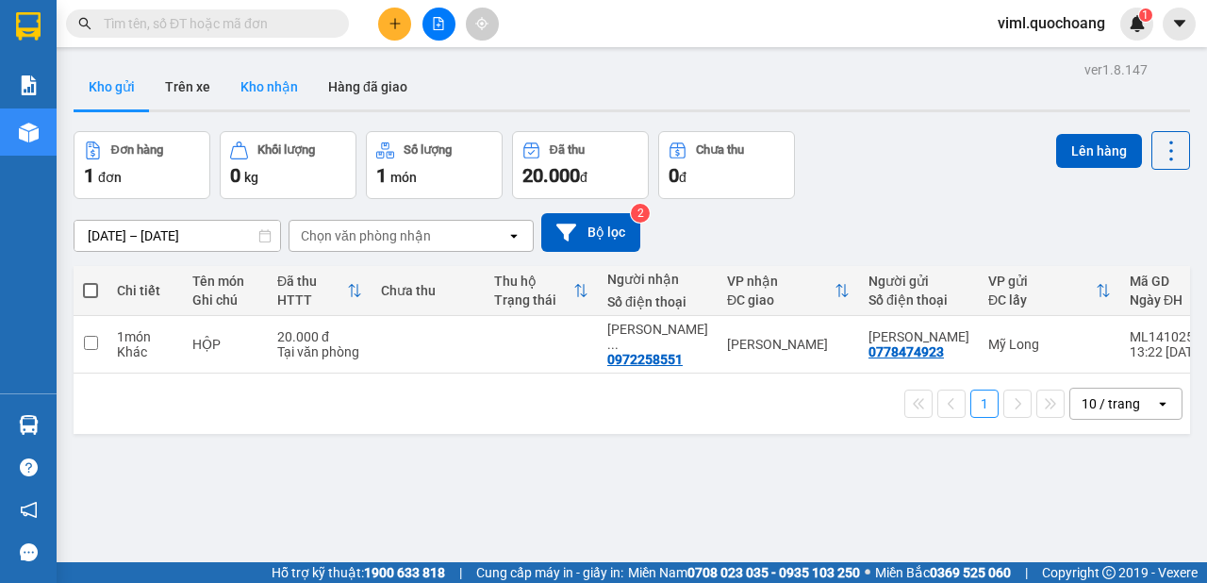
click at [294, 88] on button "Kho nhận" at bounding box center [269, 86] width 88 height 45
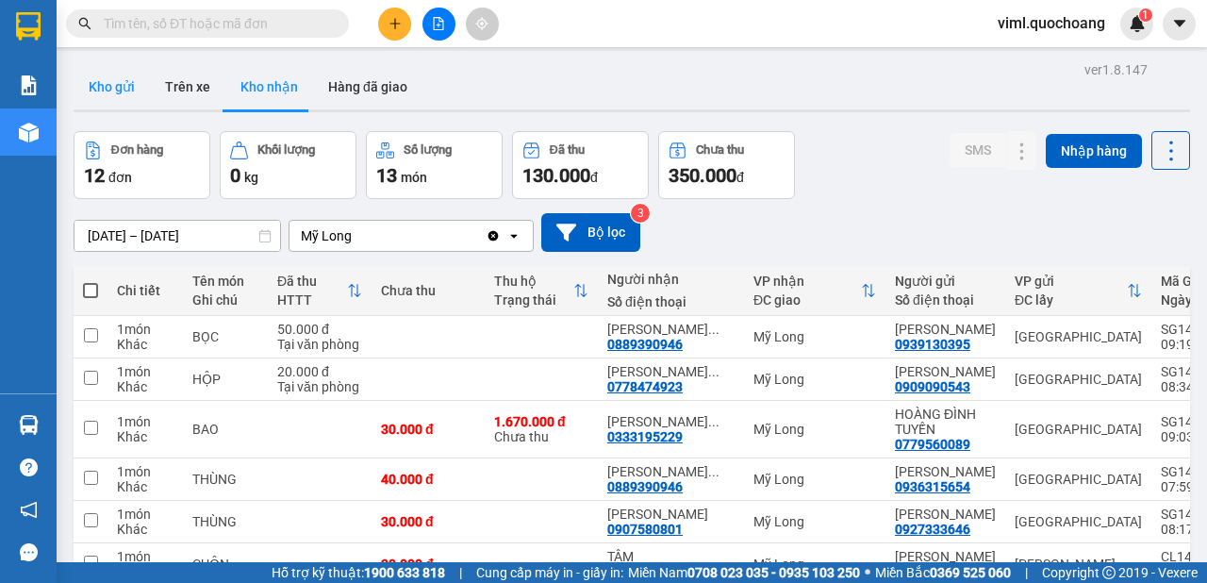
click at [113, 78] on button "Kho gửi" at bounding box center [112, 86] width 76 height 45
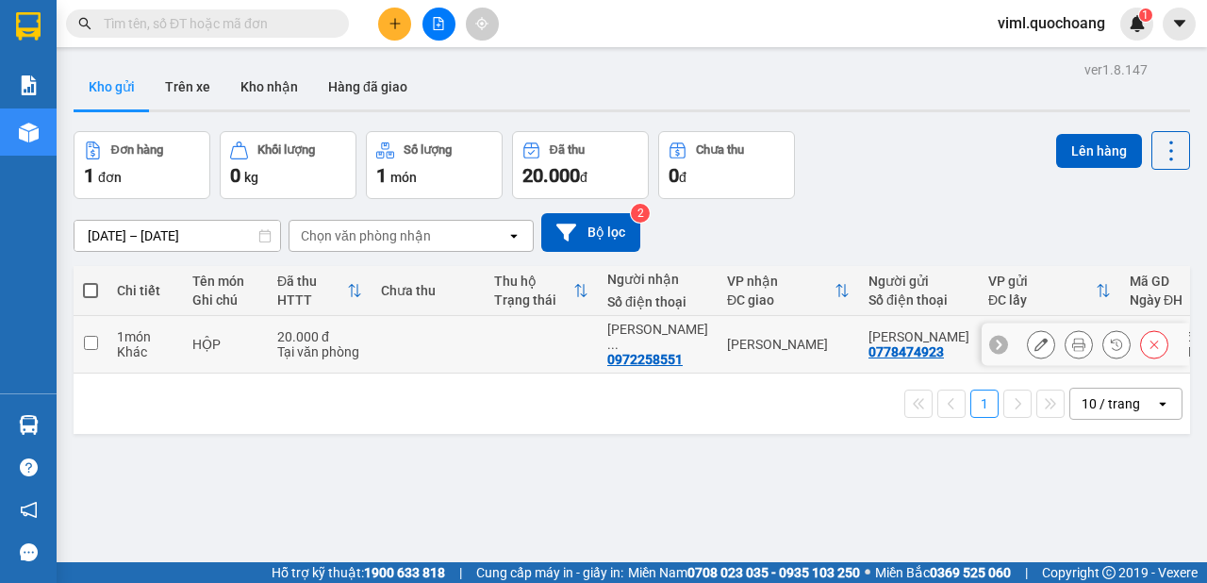
click at [554, 358] on td at bounding box center [541, 345] width 113 height 58
checkbox input "true"
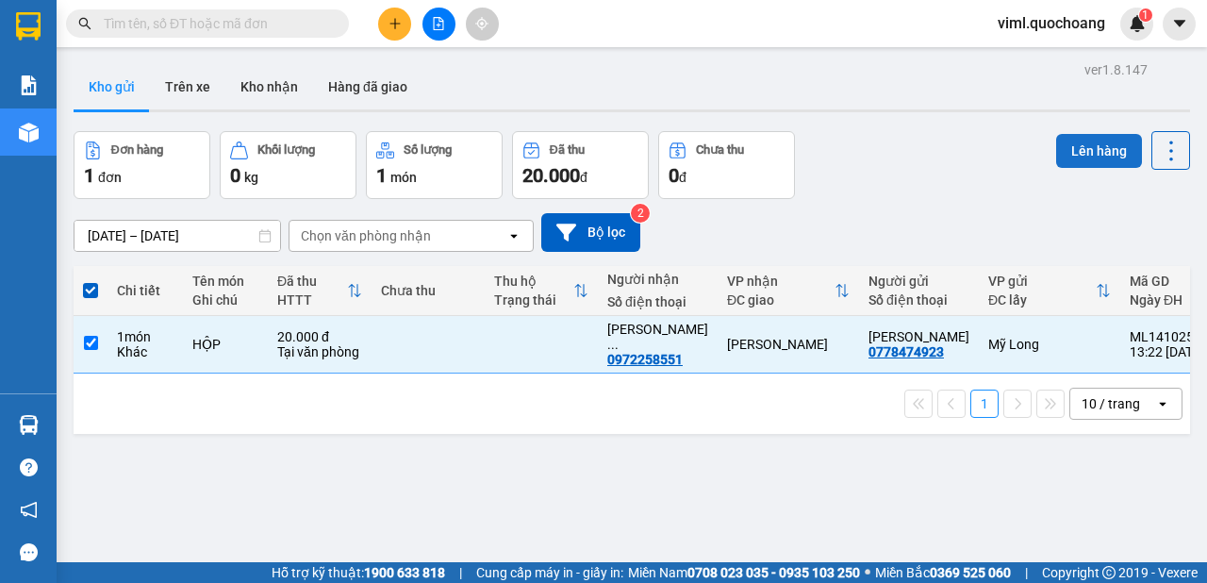
click at [1097, 150] on button "Lên hàng" at bounding box center [1099, 151] width 86 height 34
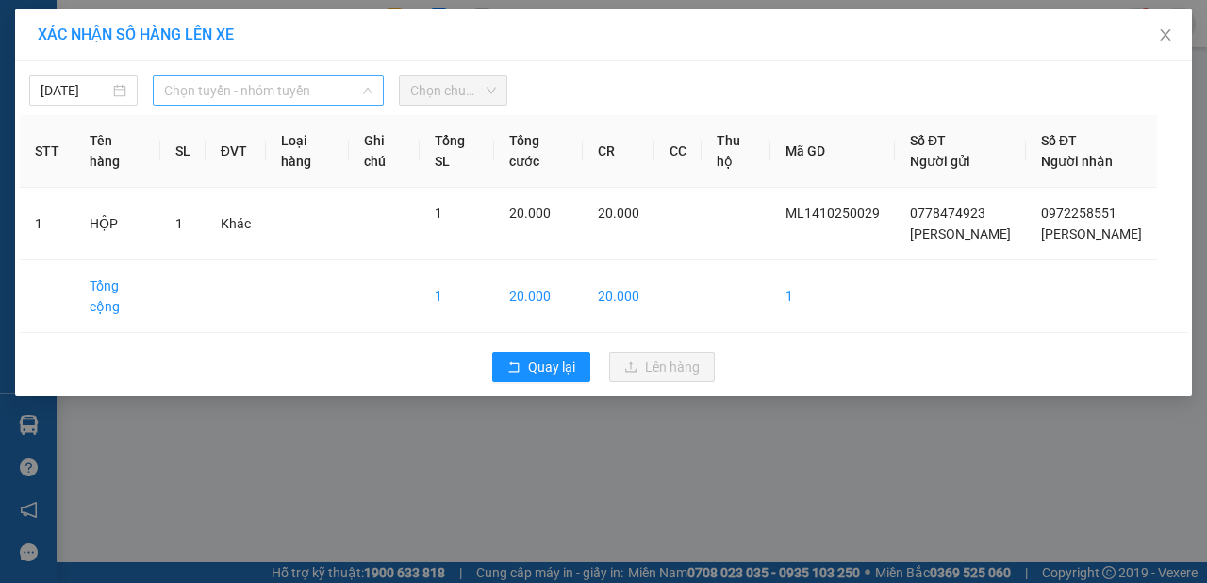
click at [302, 93] on span "Chọn tuyến - nhóm tuyến" at bounding box center [268, 90] width 208 height 28
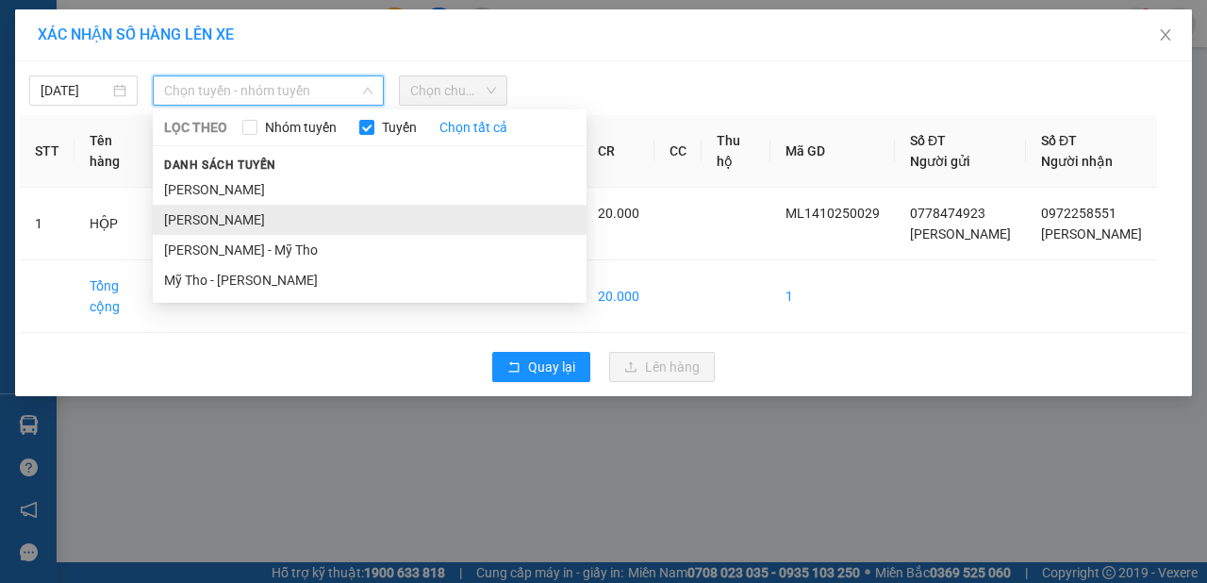
click at [213, 212] on li "[PERSON_NAME]" at bounding box center [370, 220] width 434 height 30
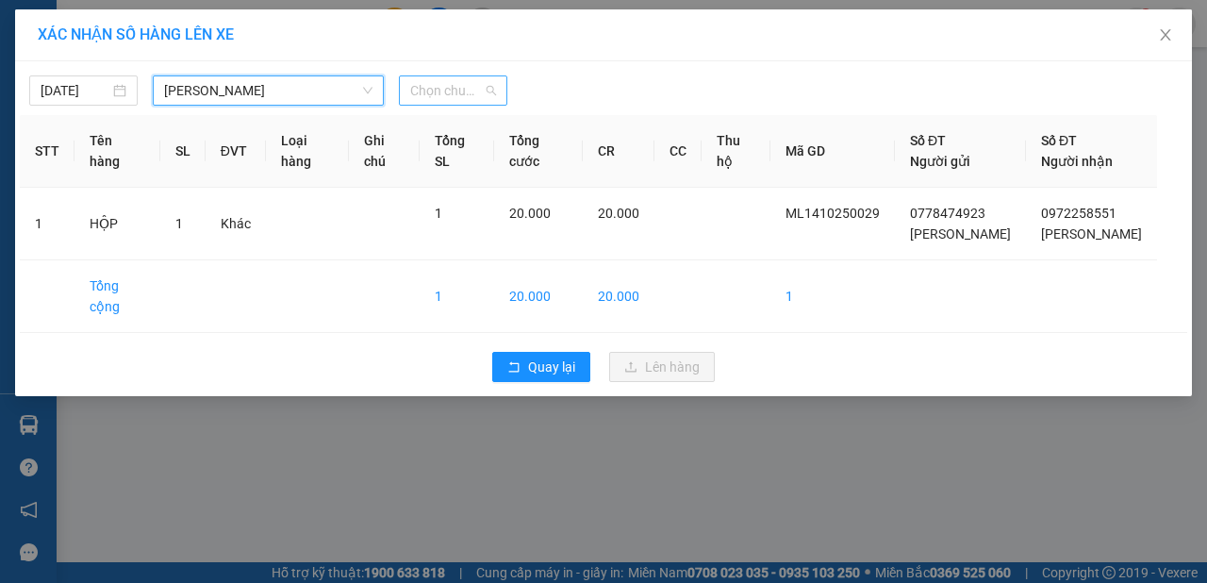
click at [473, 90] on span "Chọn chuyến" at bounding box center [453, 90] width 86 height 28
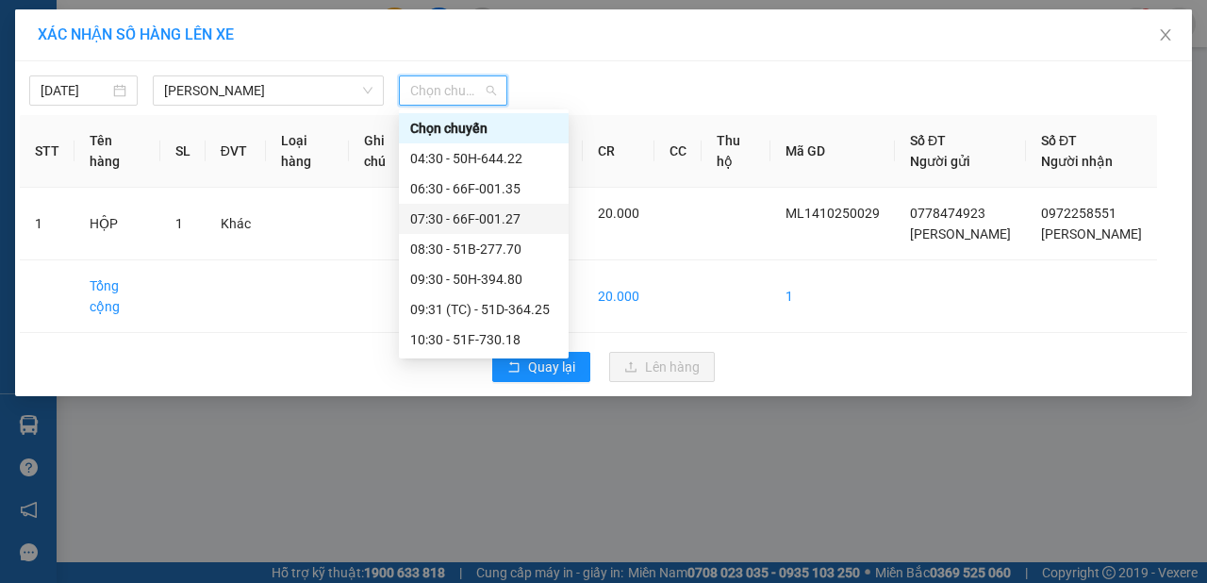
scroll to position [106, 0]
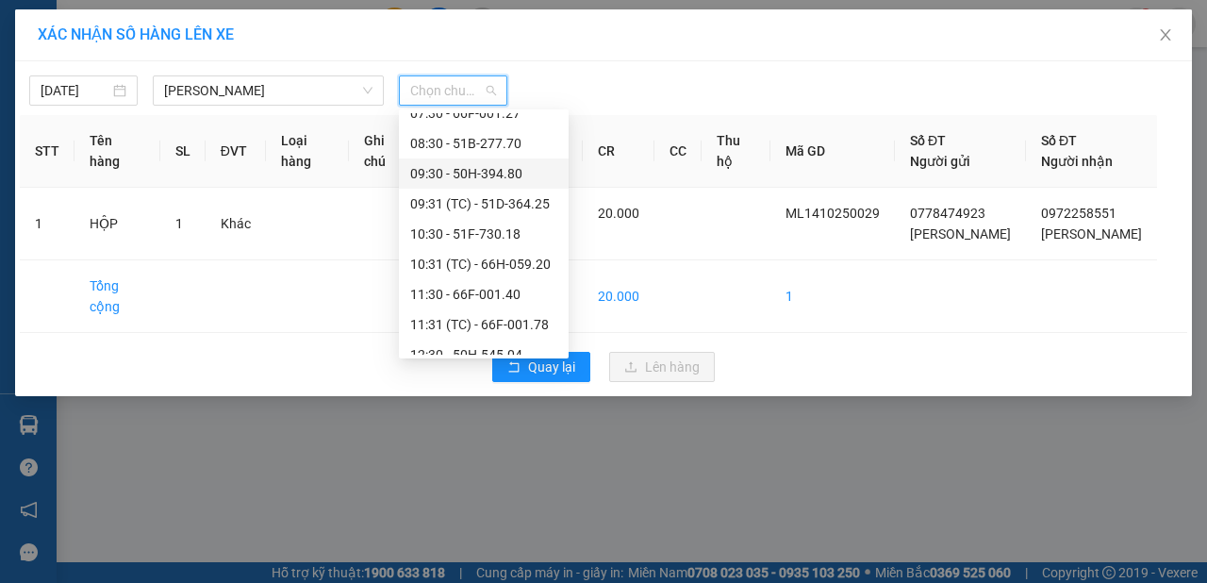
click at [474, 171] on div "09:30 - 50H-394.80" at bounding box center [483, 173] width 147 height 21
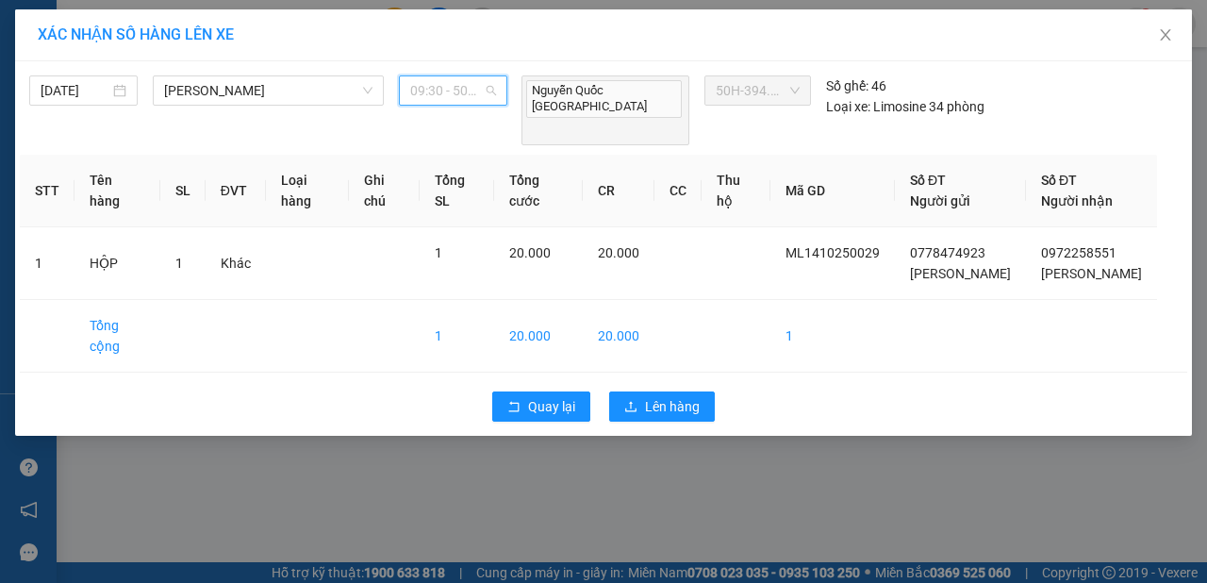
click at [479, 92] on span "09:30 - 50H-394.80" at bounding box center [453, 90] width 86 height 28
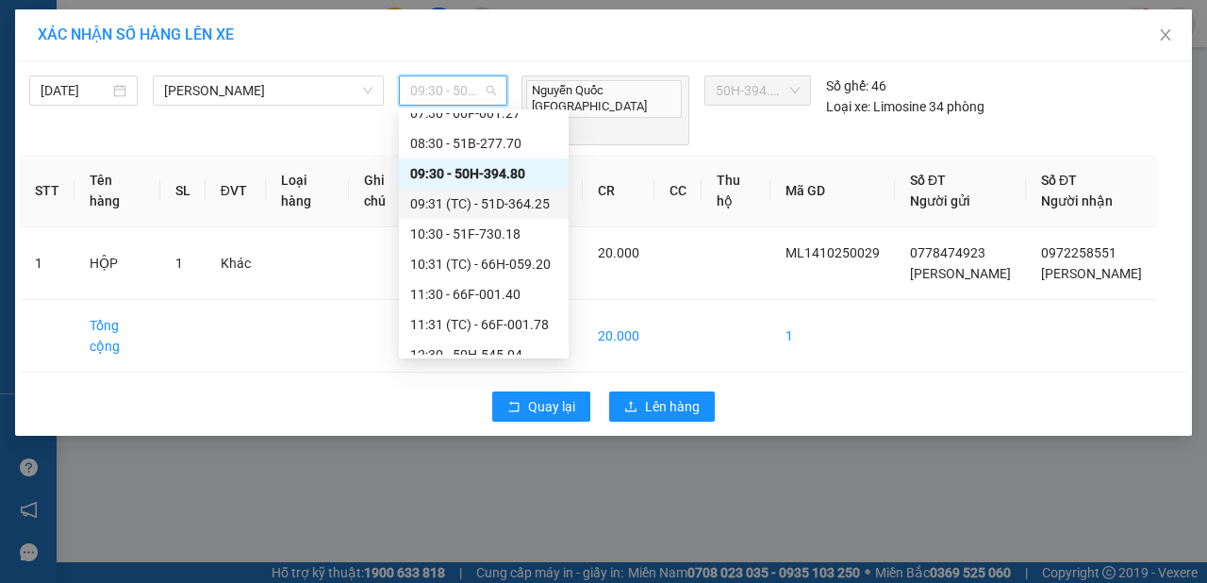
click at [430, 206] on div "09:31 (TC) - 51D-364.25" at bounding box center [483, 203] width 147 height 21
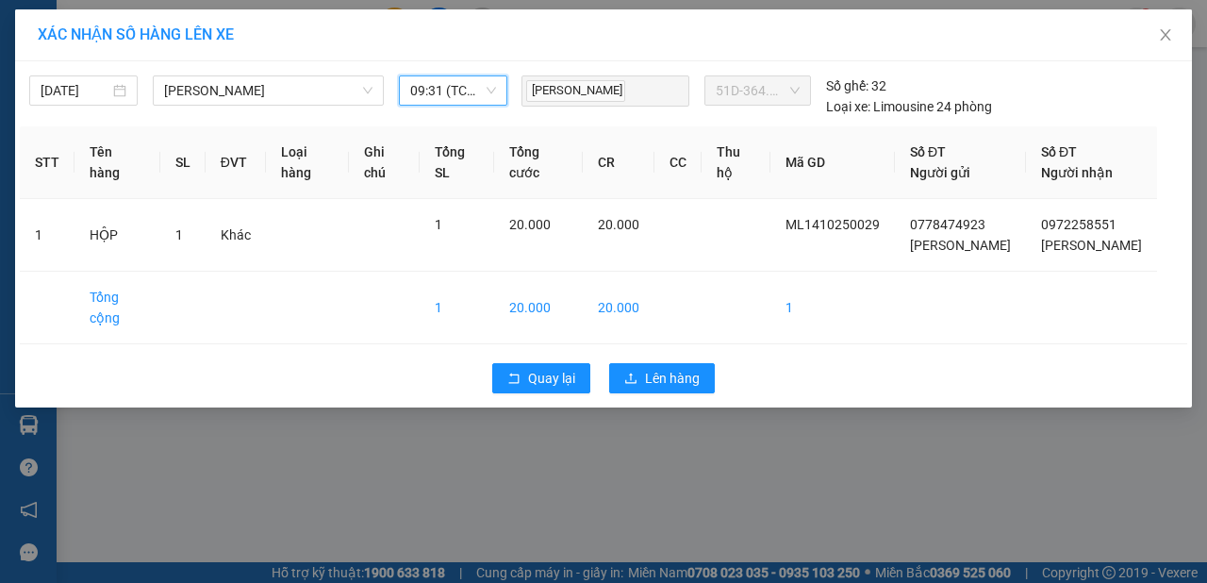
click at [459, 85] on span "09:31 (TC) - 51D-364.25" at bounding box center [453, 90] width 86 height 28
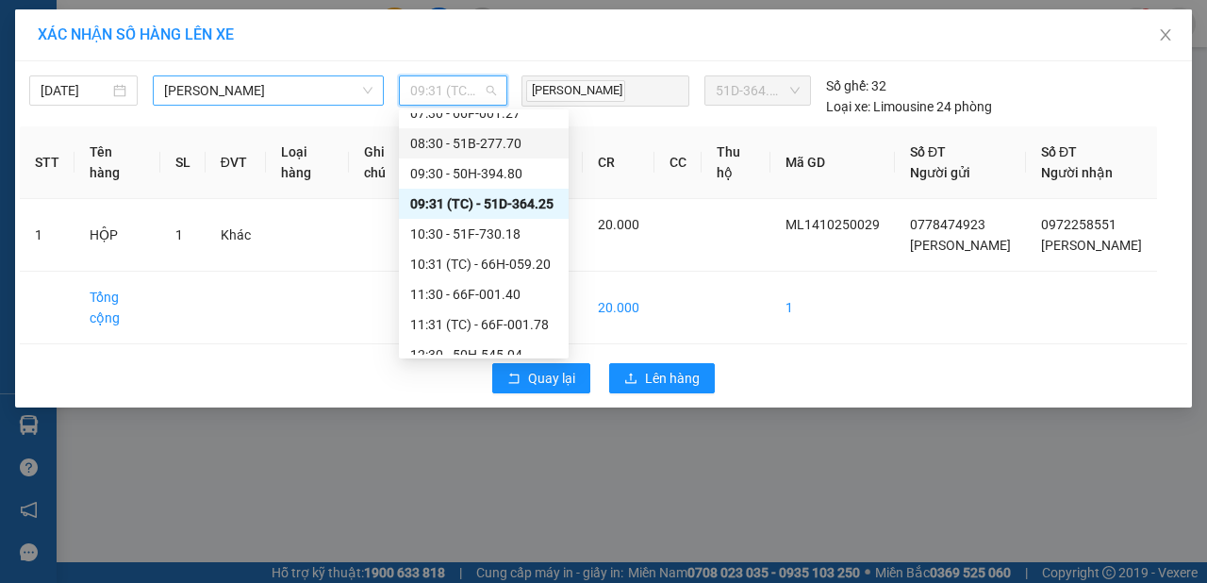
click at [312, 82] on span "[PERSON_NAME]" at bounding box center [268, 90] width 208 height 28
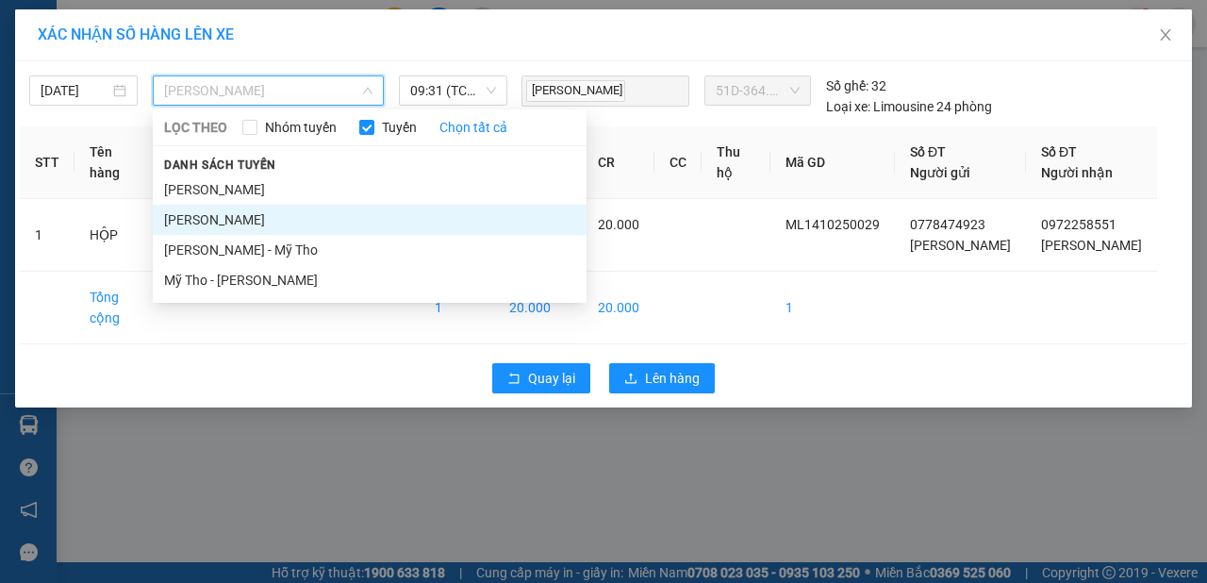
click at [260, 216] on li "[PERSON_NAME]" at bounding box center [370, 220] width 434 height 30
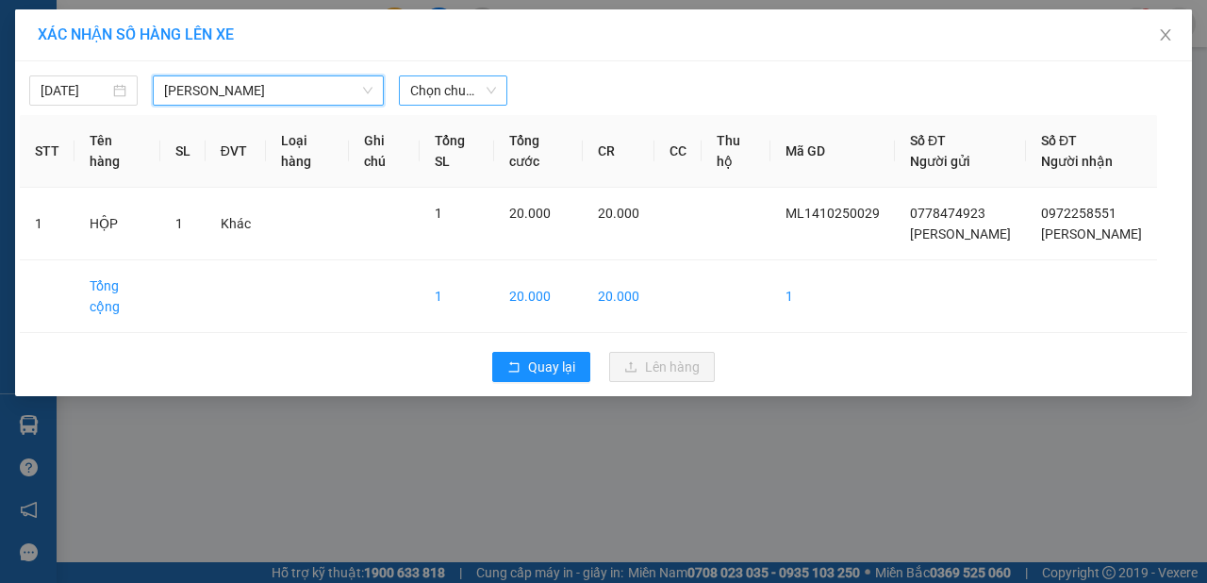
scroll to position [0, 0]
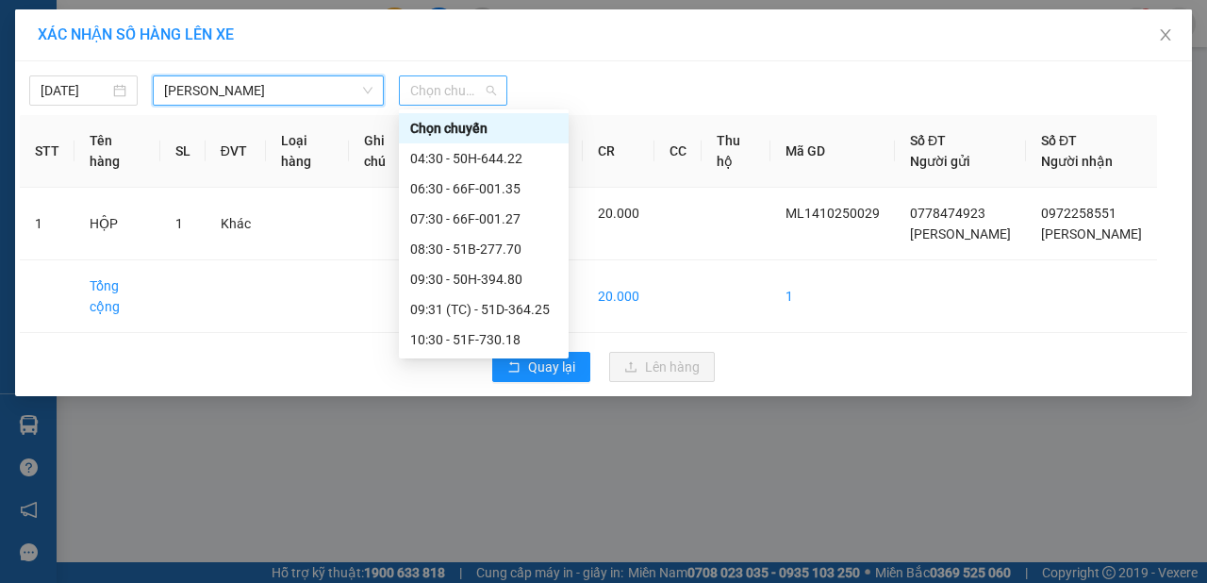
click at [460, 92] on span "Chọn chuyến" at bounding box center [453, 90] width 86 height 28
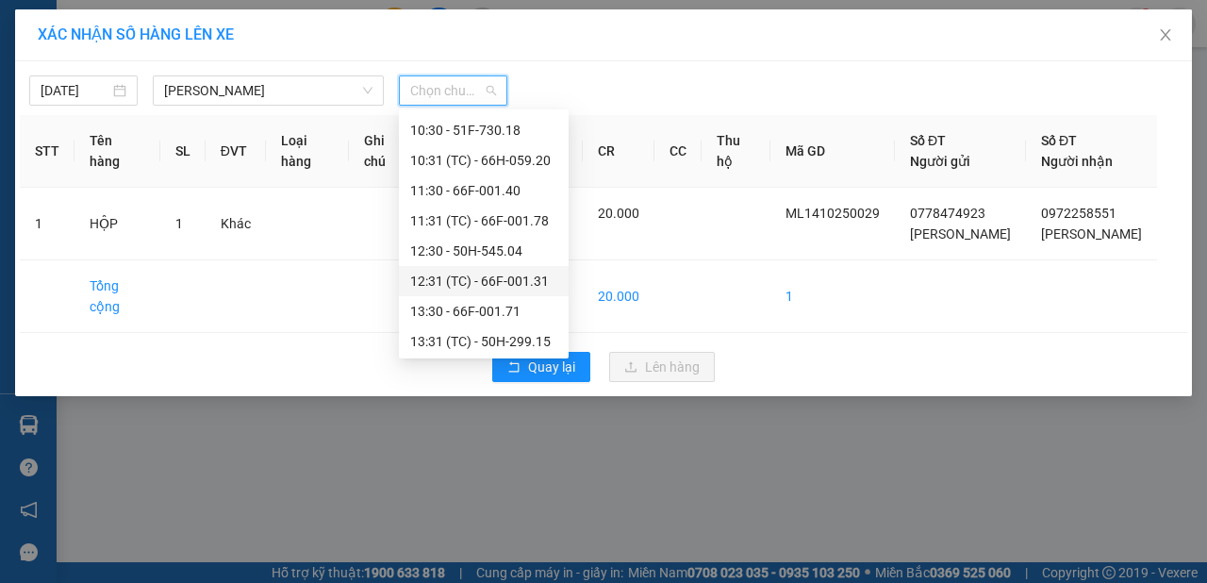
scroll to position [211, 0]
click at [432, 133] on div "10:30 - 51F-730.18" at bounding box center [483, 128] width 147 height 21
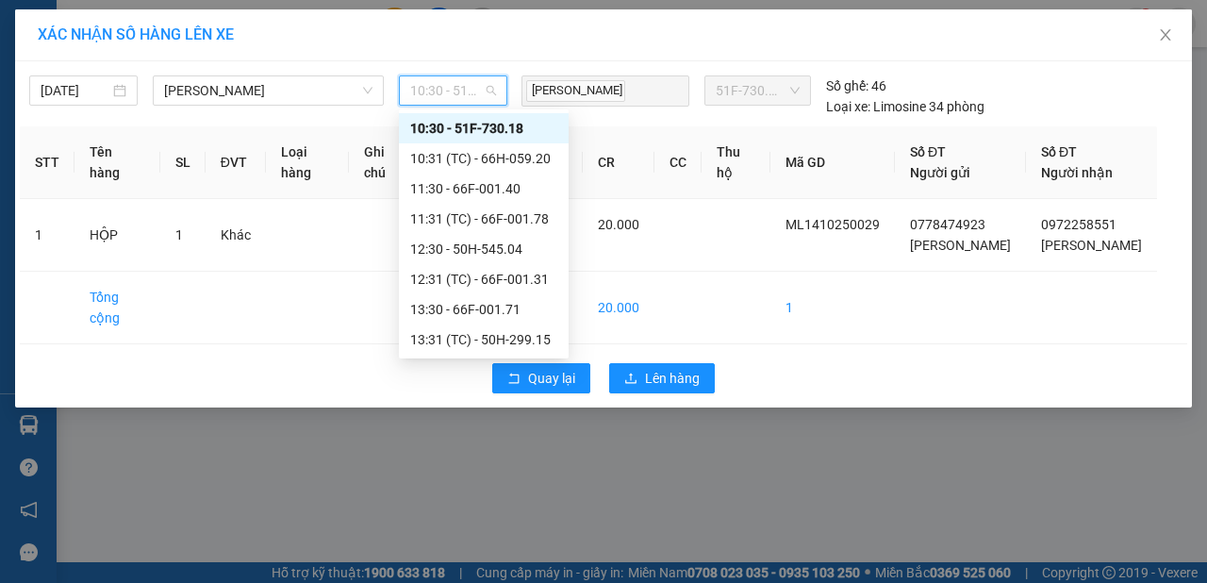
click at [457, 86] on span "10:30 - 51F-730.18" at bounding box center [453, 90] width 86 height 28
click at [446, 166] on div "10:31 (TC) - 66H-059.20" at bounding box center [483, 158] width 147 height 21
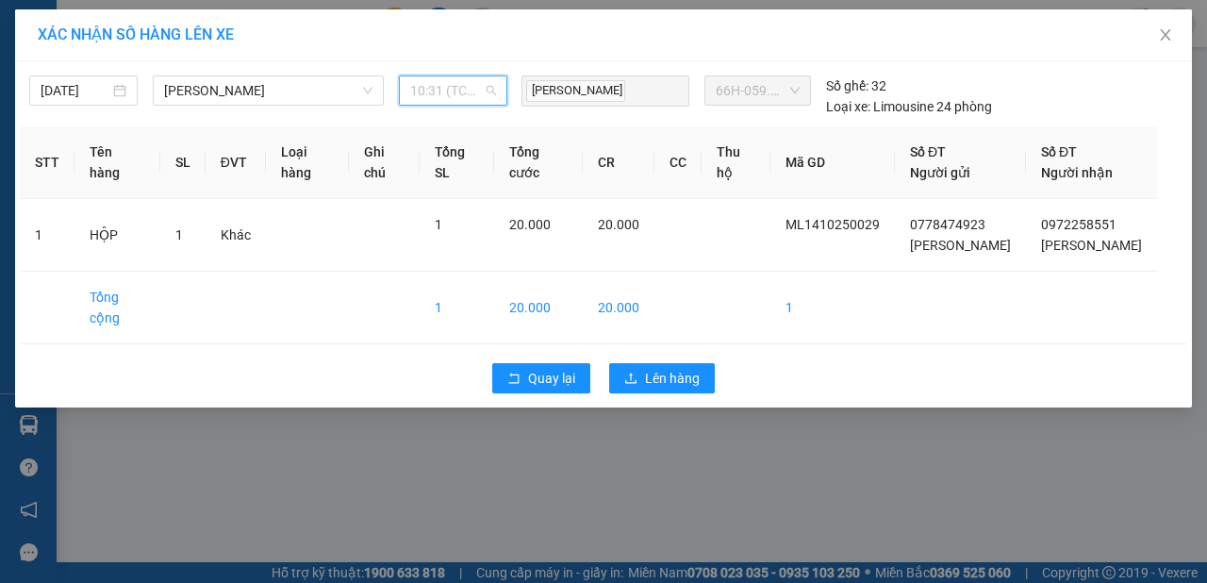
click at [455, 93] on span "10:31 (TC) - 66H-059.20" at bounding box center [453, 90] width 86 height 28
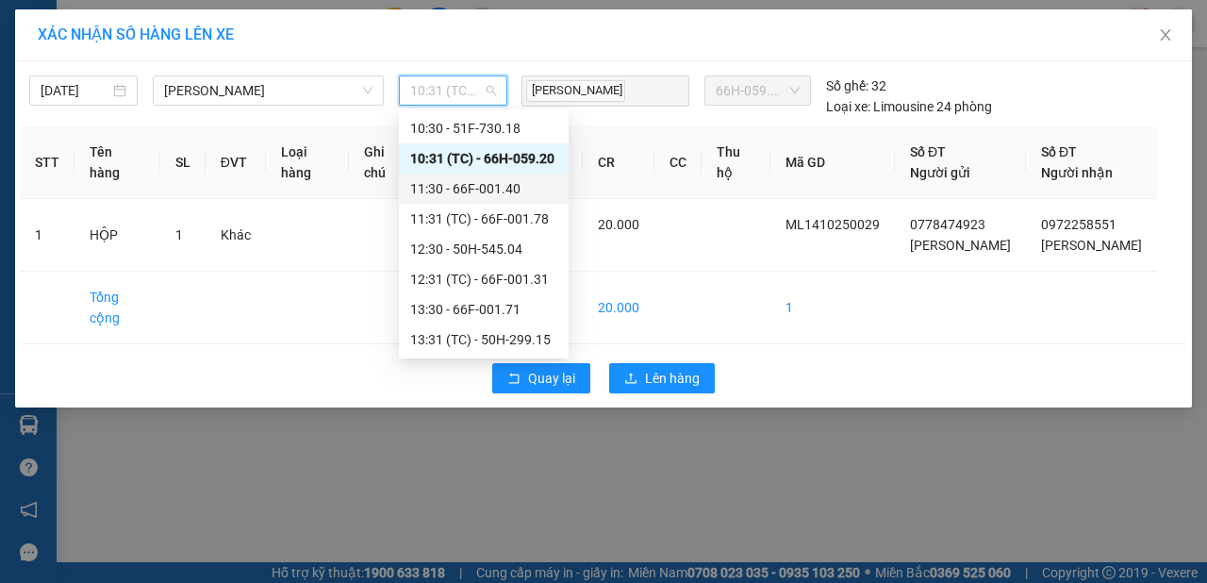
click at [446, 194] on div "11:30 - 66F-001.40" at bounding box center [483, 188] width 147 height 21
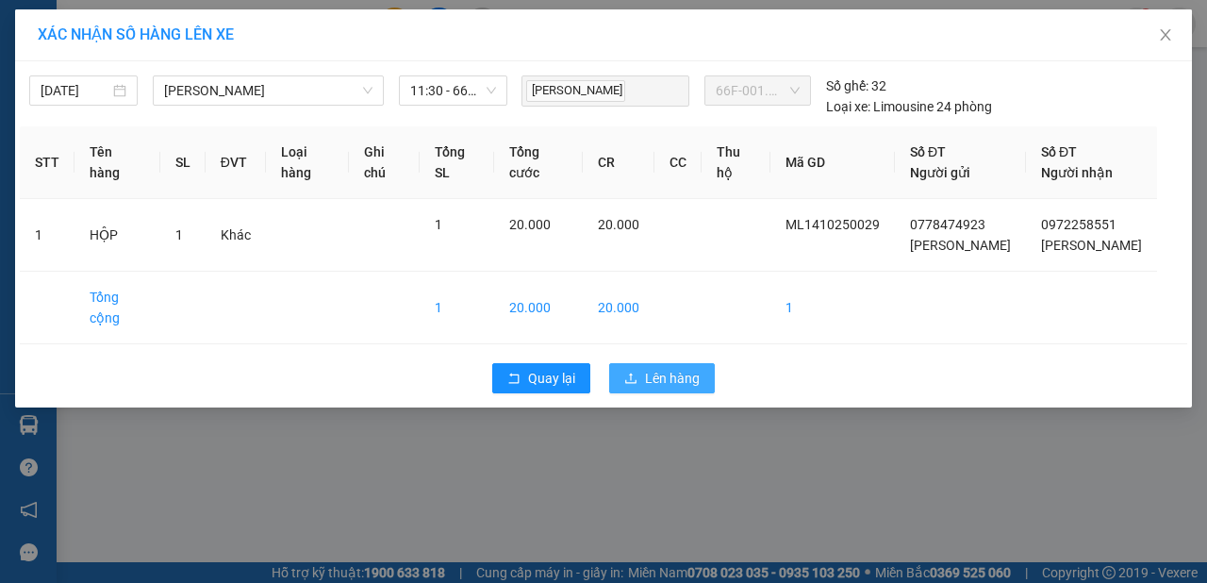
drag, startPoint x: 650, startPoint y: 399, endPoint x: 642, endPoint y: 390, distance: 12.1
click at [650, 389] on span "Lên hàng" at bounding box center [672, 378] width 55 height 21
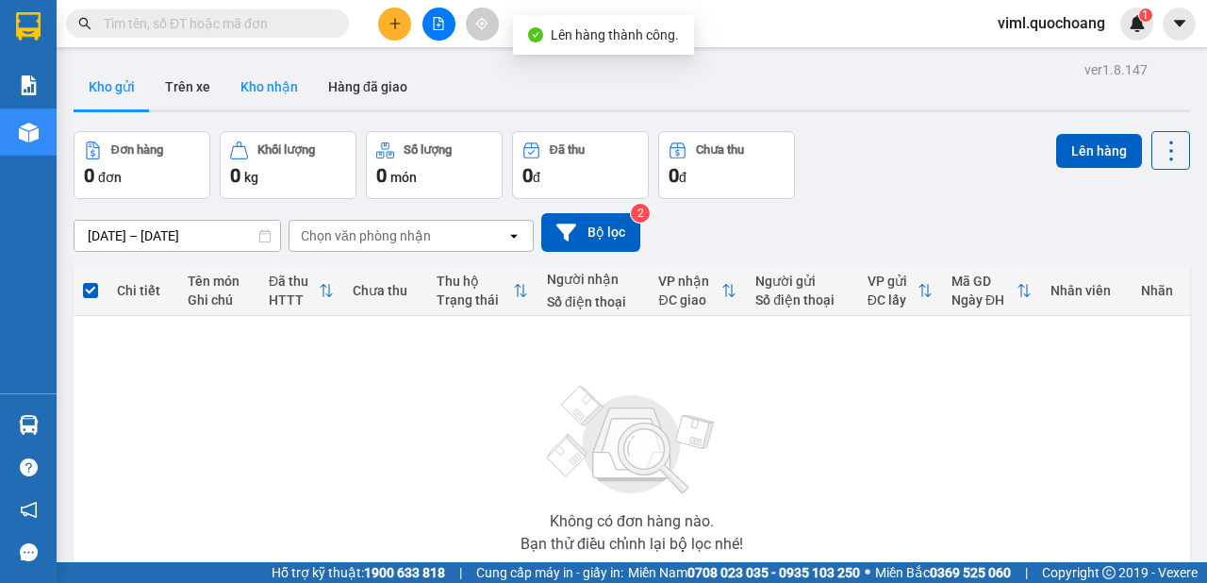
click at [274, 84] on button "Kho nhận" at bounding box center [269, 86] width 88 height 45
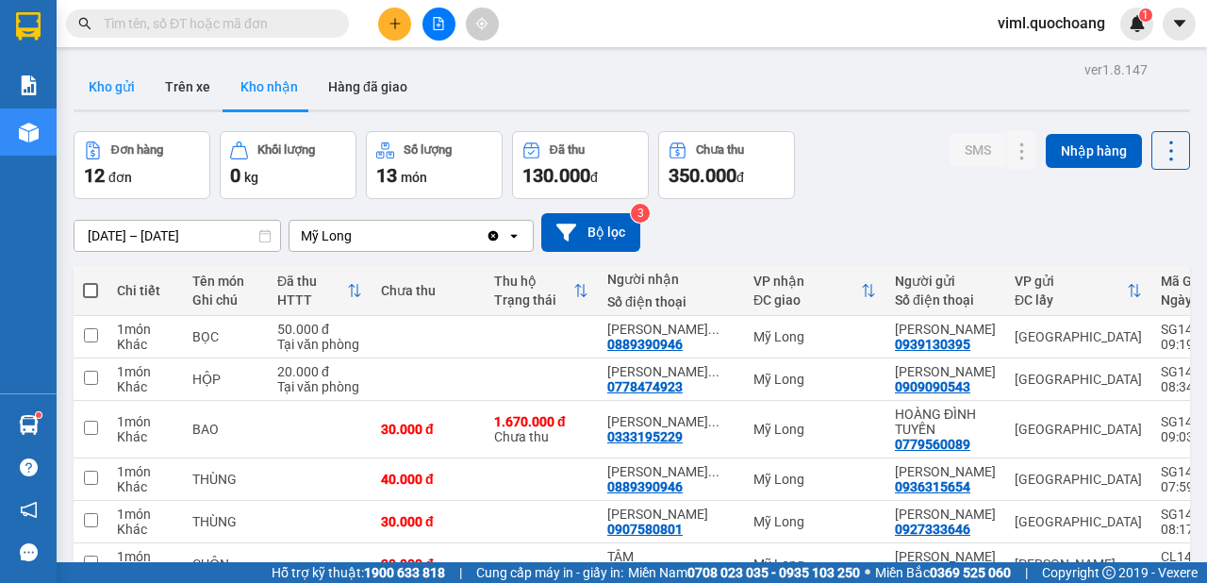
click at [87, 99] on button "Kho gửi" at bounding box center [112, 86] width 76 height 45
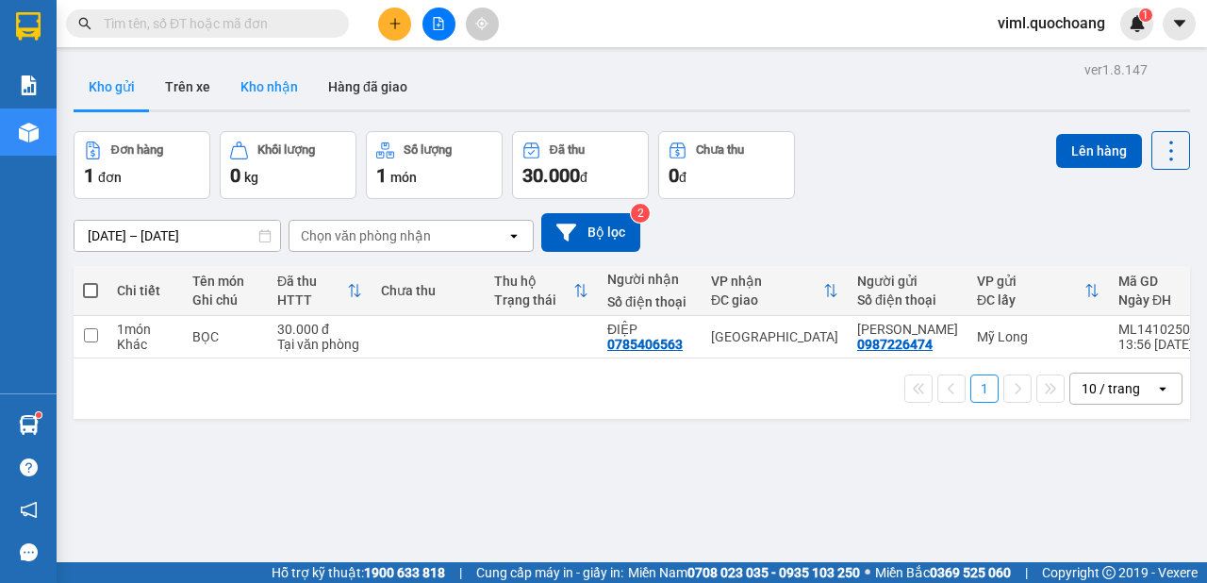
click at [261, 91] on button "Kho nhận" at bounding box center [269, 86] width 88 height 45
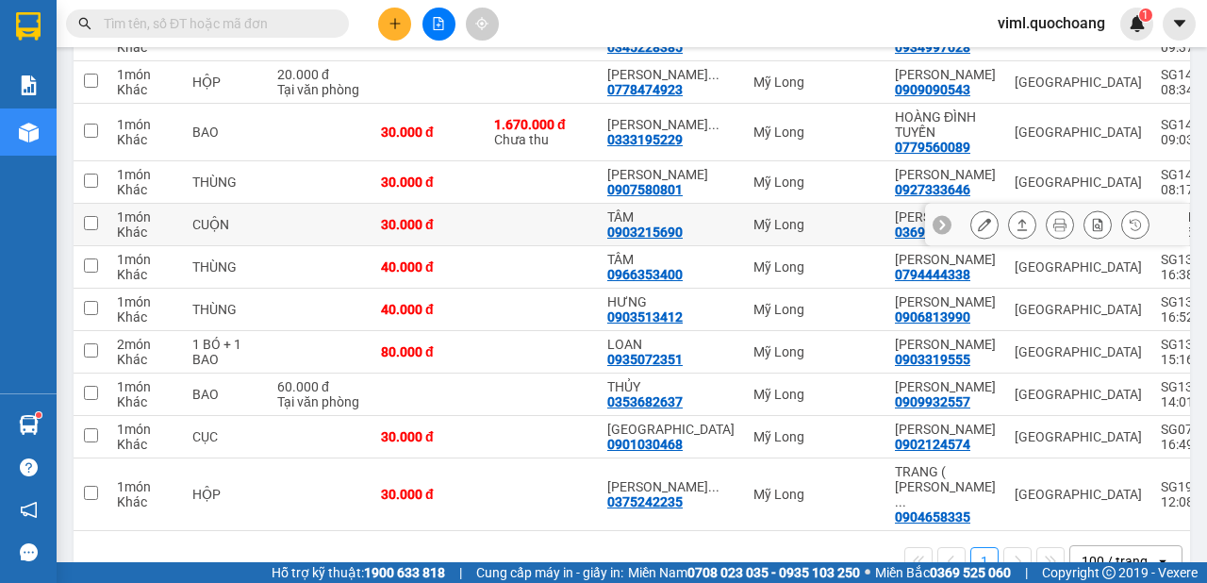
scroll to position [636, 0]
